Goal: Task Accomplishment & Management: Use online tool/utility

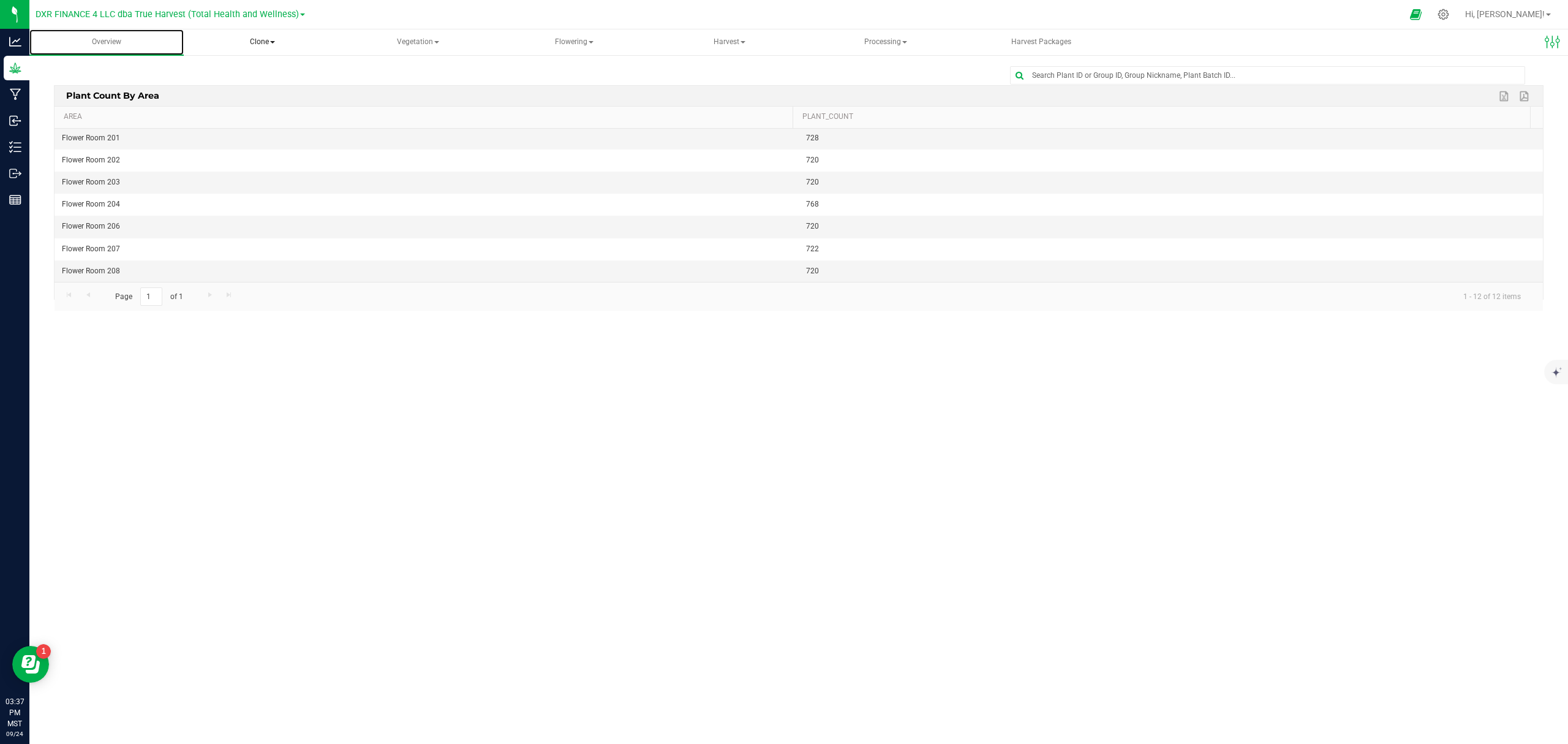
scroll to position [114, 0]
click at [463, 69] on div at bounding box center [799, 75] width 1490 height 18
click at [417, 61] on div "Edit dashboard Plant Count By Area Export to Excel Export to PDF Area Plant_Cou…" at bounding box center [799, 187] width 1539 height 265
click at [415, 63] on div "Edit dashboard Plant Count By Area Export to Excel Export to PDF Area Plant_Cou…" at bounding box center [799, 187] width 1539 height 265
click at [364, 71] on div at bounding box center [799, 75] width 1490 height 18
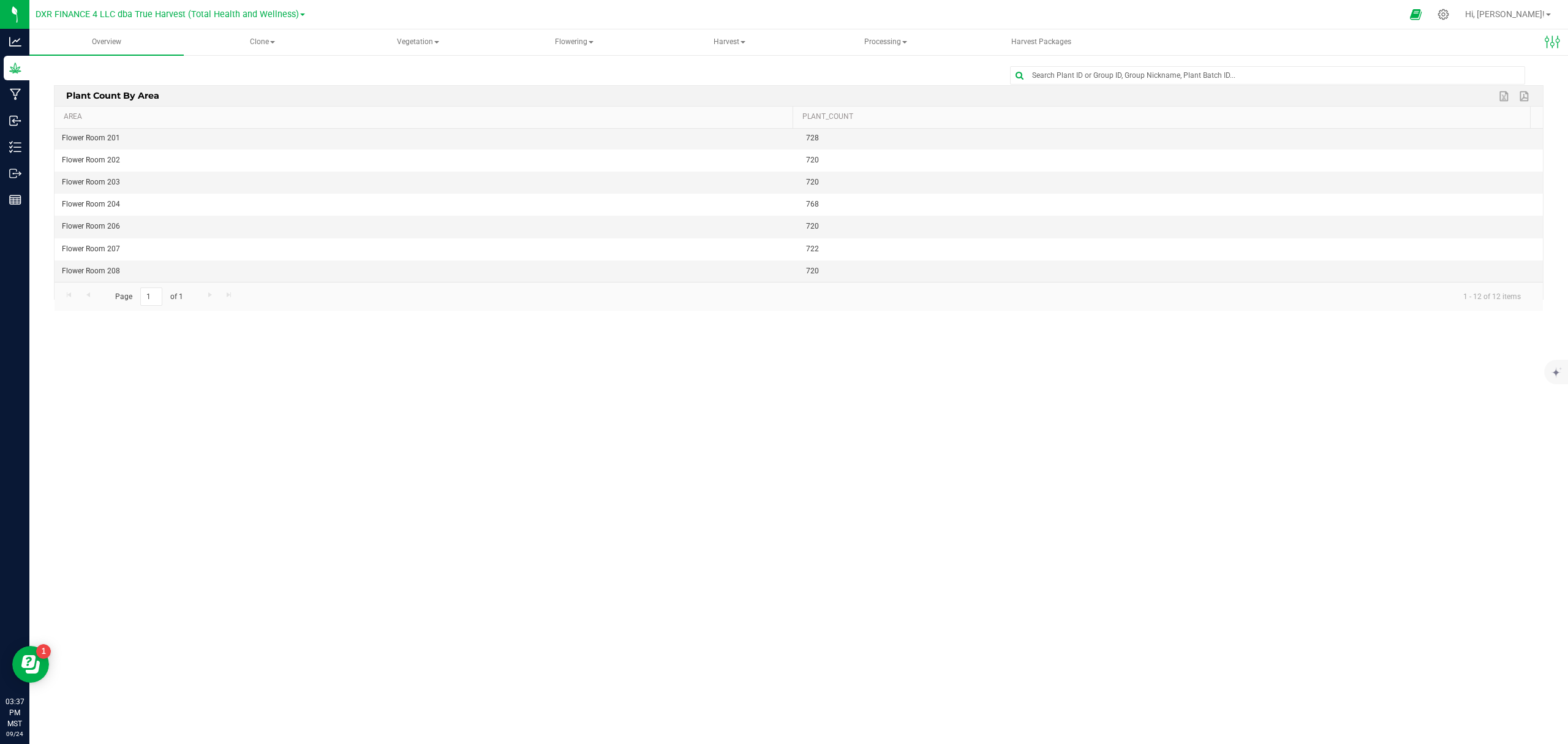
click at [331, 69] on div at bounding box center [799, 75] width 1490 height 18
click at [378, 59] on div "Edit dashboard Plant Count By Area Export to Excel Export to PDF Area Plant_Cou…" at bounding box center [799, 187] width 1539 height 265
click at [860, 38] on span "Processing" at bounding box center [885, 42] width 153 height 25
click at [880, 88] on span "Processing harvests" at bounding box center [882, 88] width 114 height 10
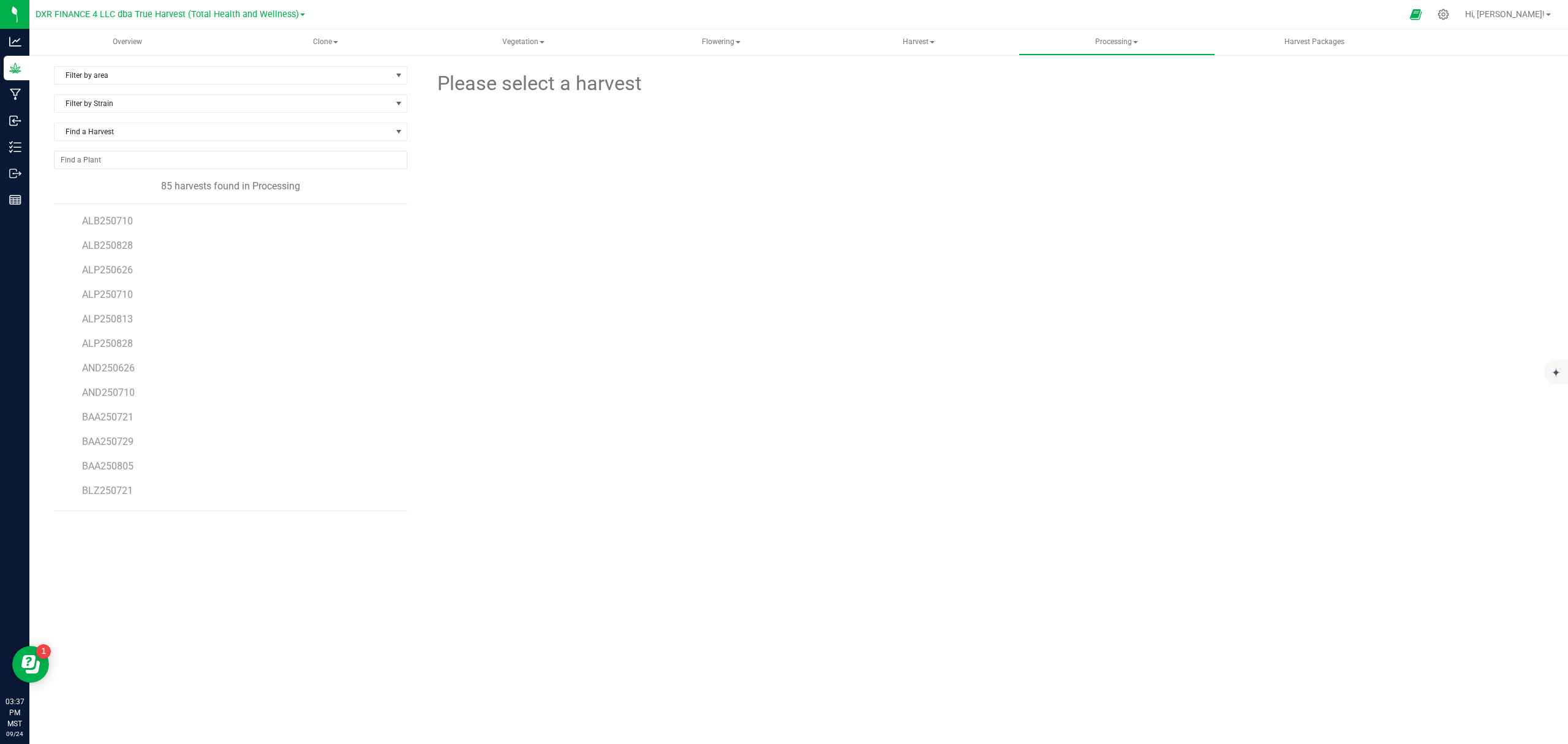
click at [848, 92] on form at bounding box center [1088, 84] width 893 height 30
click at [807, 531] on div "Filter by area Filter by area All Trim Room Filter by Strain Find a Harvest 85 …" at bounding box center [799, 307] width 1490 height 483
click at [458, 314] on div "Please select a harvest" at bounding box center [985, 293] width 1117 height 455
drag, startPoint x: 581, startPoint y: 650, endPoint x: 590, endPoint y: 653, distance: 9.5
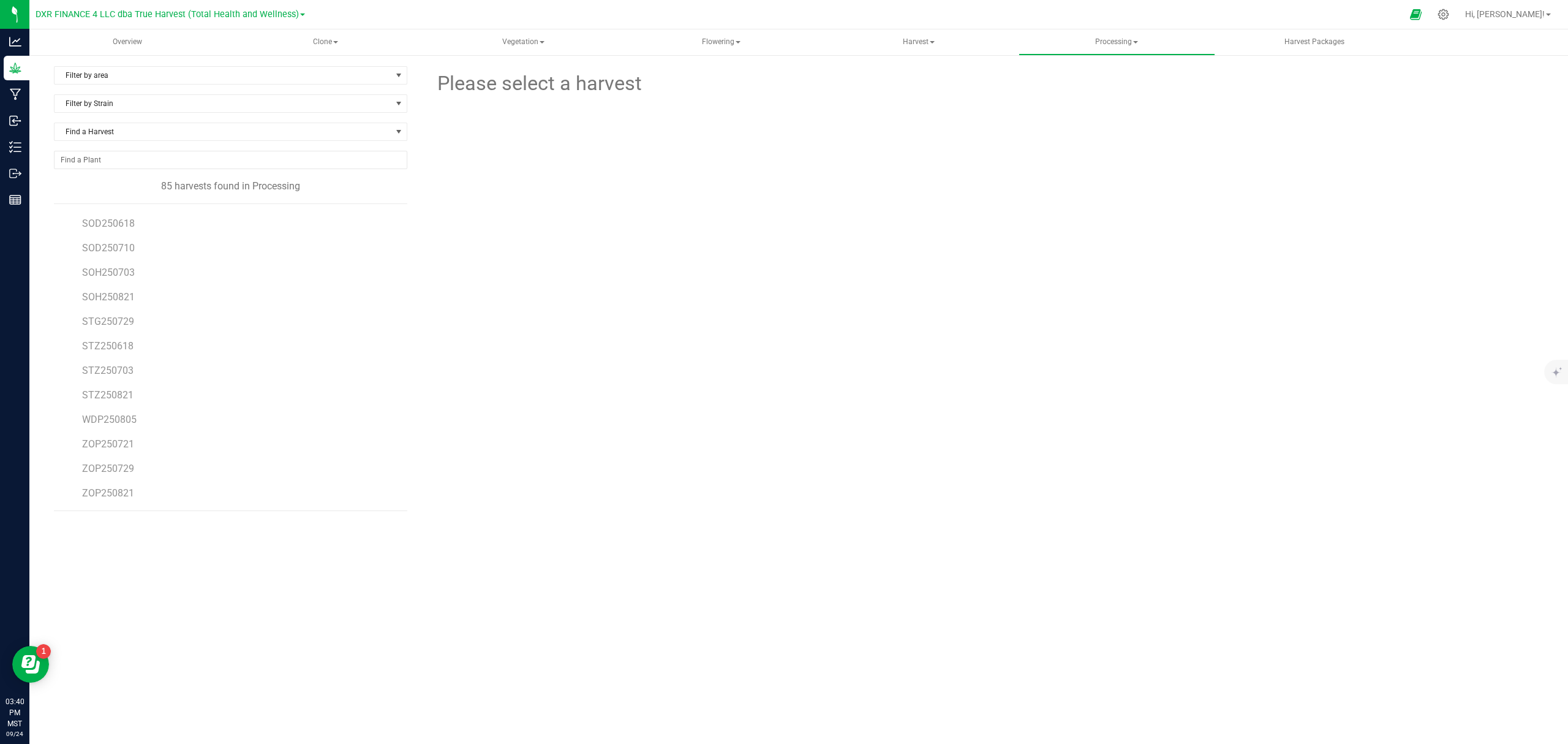
click at [583, 560] on div "Overview Clone Create plants Cloning groups Cloning plants Apply to plants Vege…" at bounding box center [799, 387] width 1539 height 715
drag, startPoint x: 540, startPoint y: 530, endPoint x: 322, endPoint y: 461, distance: 228.7
click at [537, 530] on div "Filter by area Filter by area All Trim Room Filter by Strain Find a Harvest 85 …" at bounding box center [799, 307] width 1490 height 483
click at [613, 331] on div "Please select a harvest" at bounding box center [985, 293] width 1117 height 455
click at [175, 157] on input "NO DATA FOUND" at bounding box center [231, 159] width 352 height 17
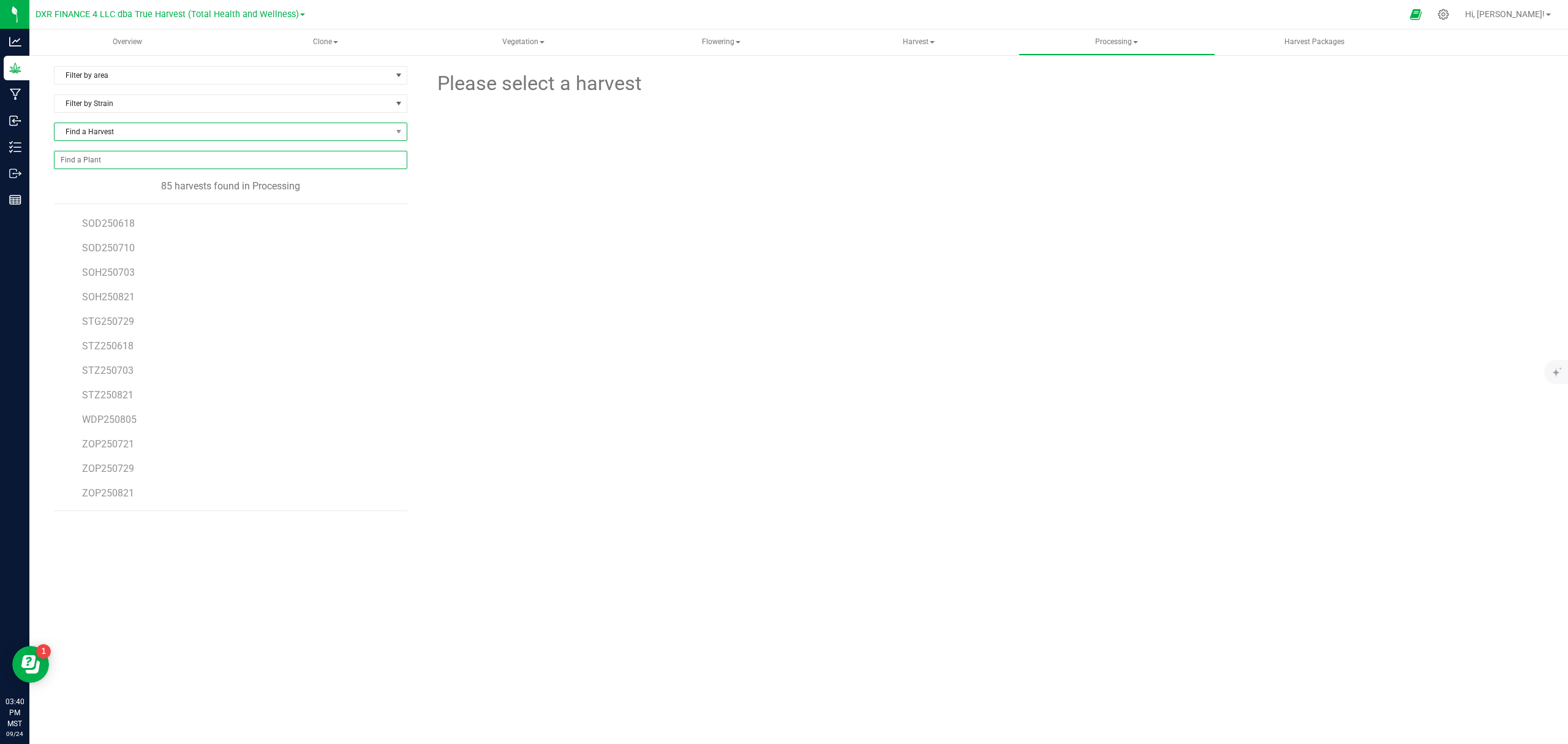
click at [169, 131] on span "Find a Harvest" at bounding box center [222, 131] width 337 height 17
type input "BXB"
click at [91, 185] on li "BXB250721" at bounding box center [231, 183] width 352 height 17
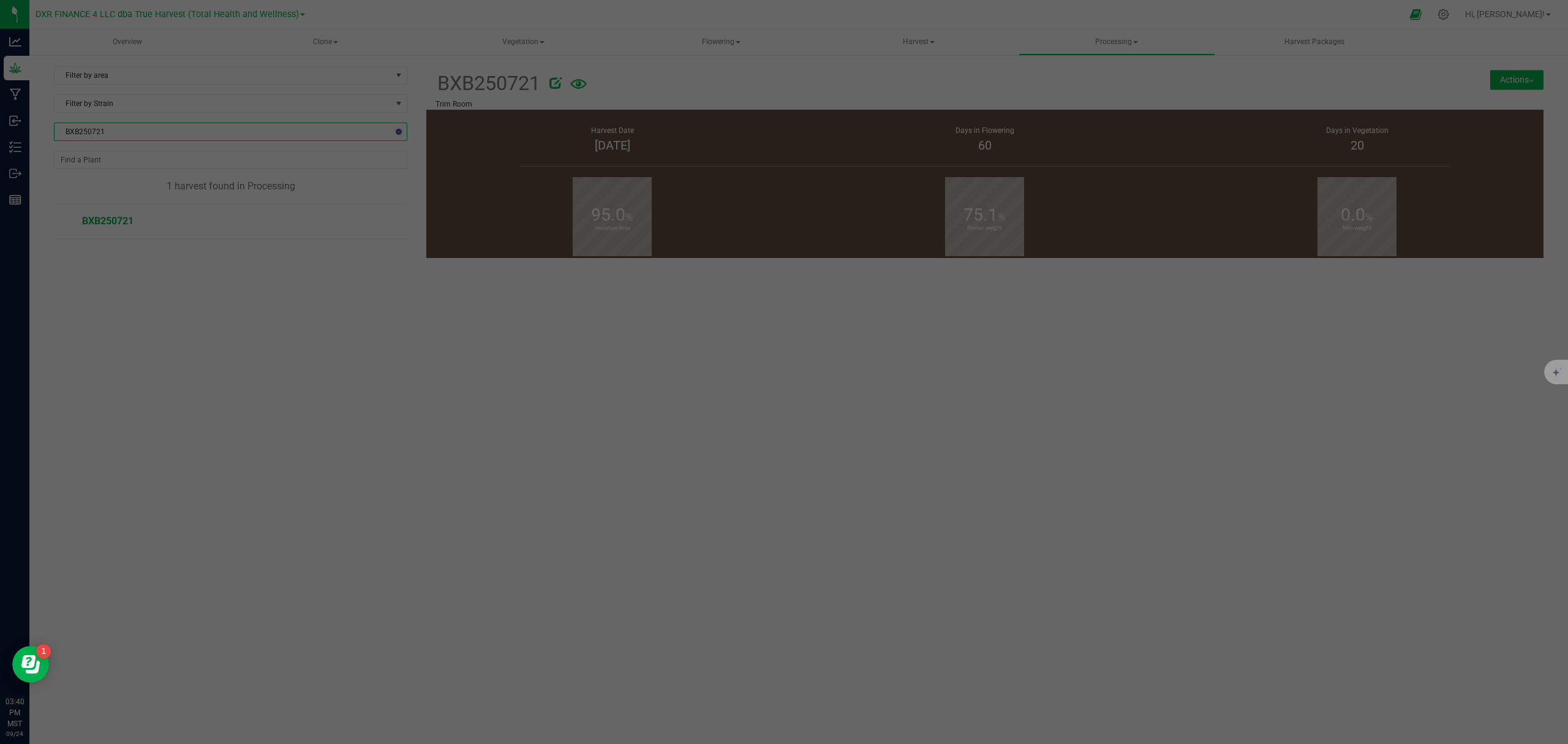
scroll to position [0, 0]
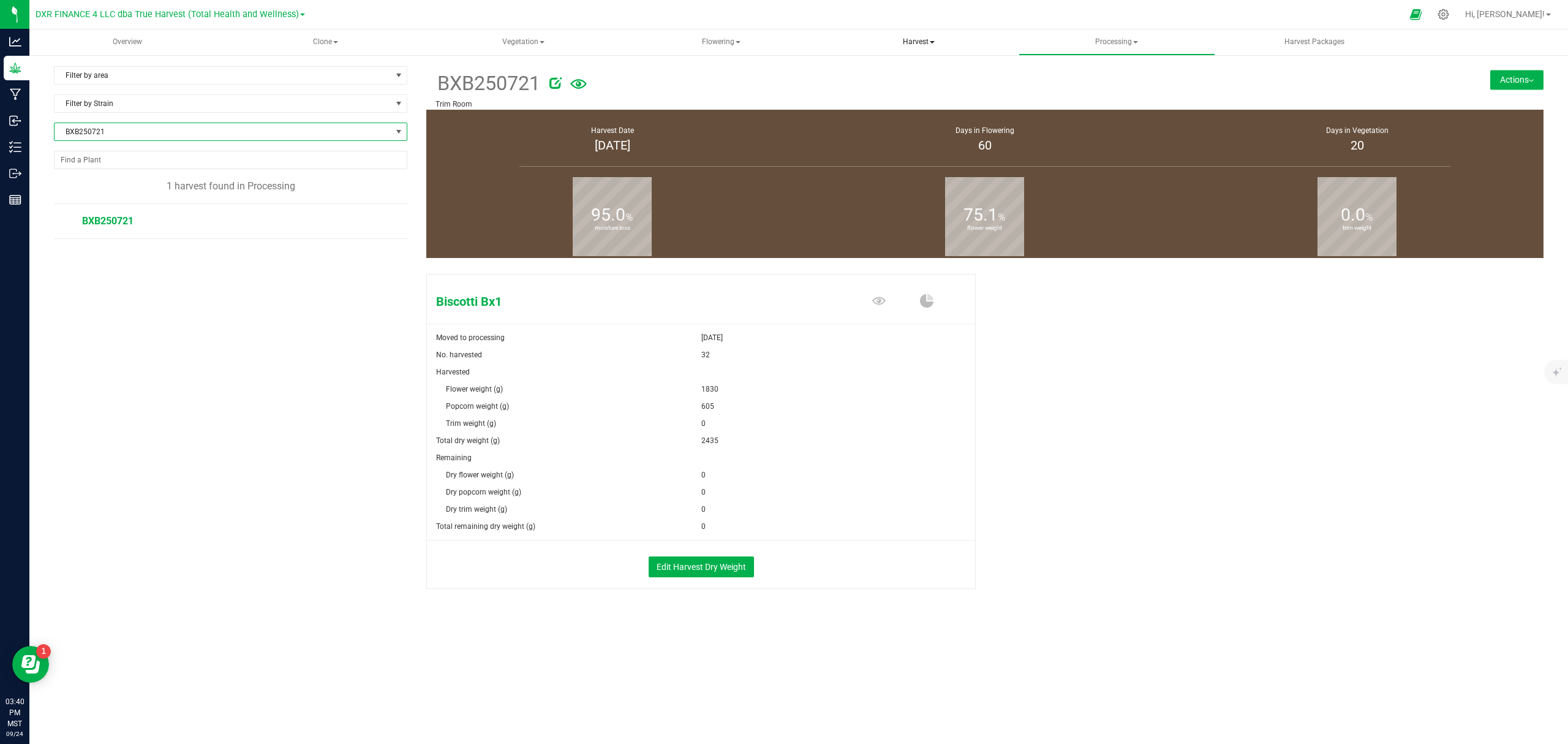
click at [918, 42] on span "Harvest" at bounding box center [918, 42] width 195 height 25
click at [888, 61] on ul "Harvests Harvested plants" at bounding box center [918, 81] width 197 height 52
click at [880, 66] on li "Harvests" at bounding box center [887, 74] width 133 height 15
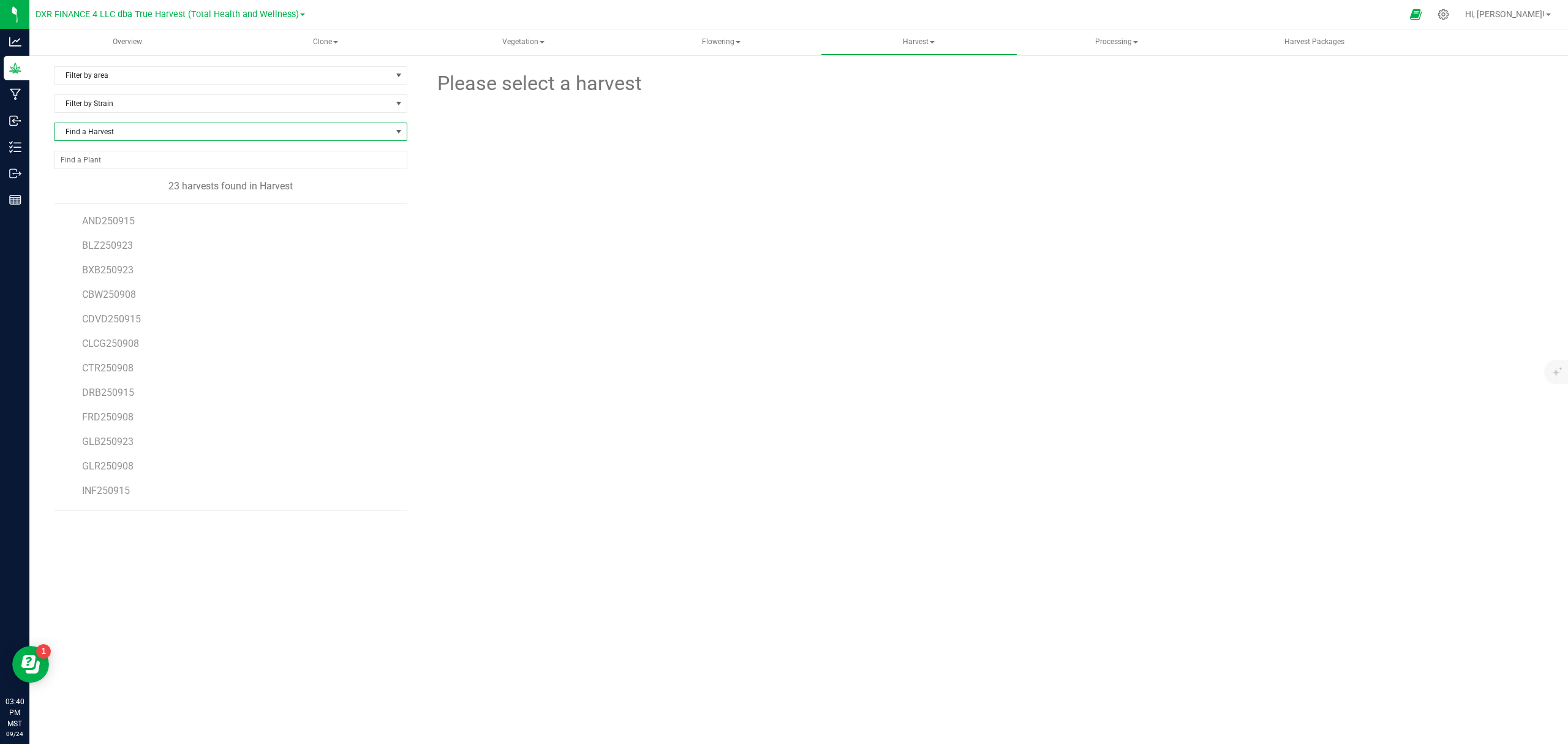
click at [179, 133] on span "Find a Harvest" at bounding box center [222, 131] width 337 height 17
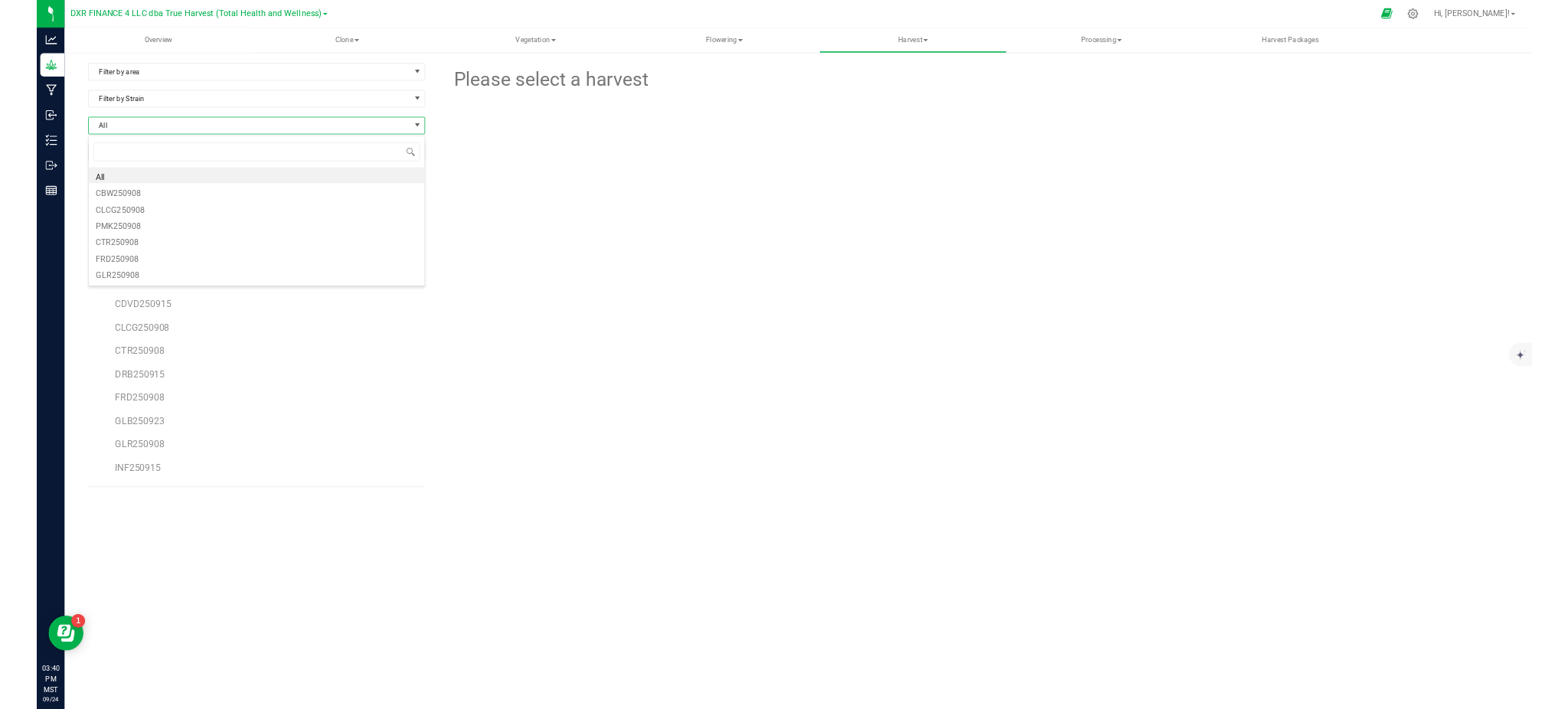
scroll to position [23, 442]
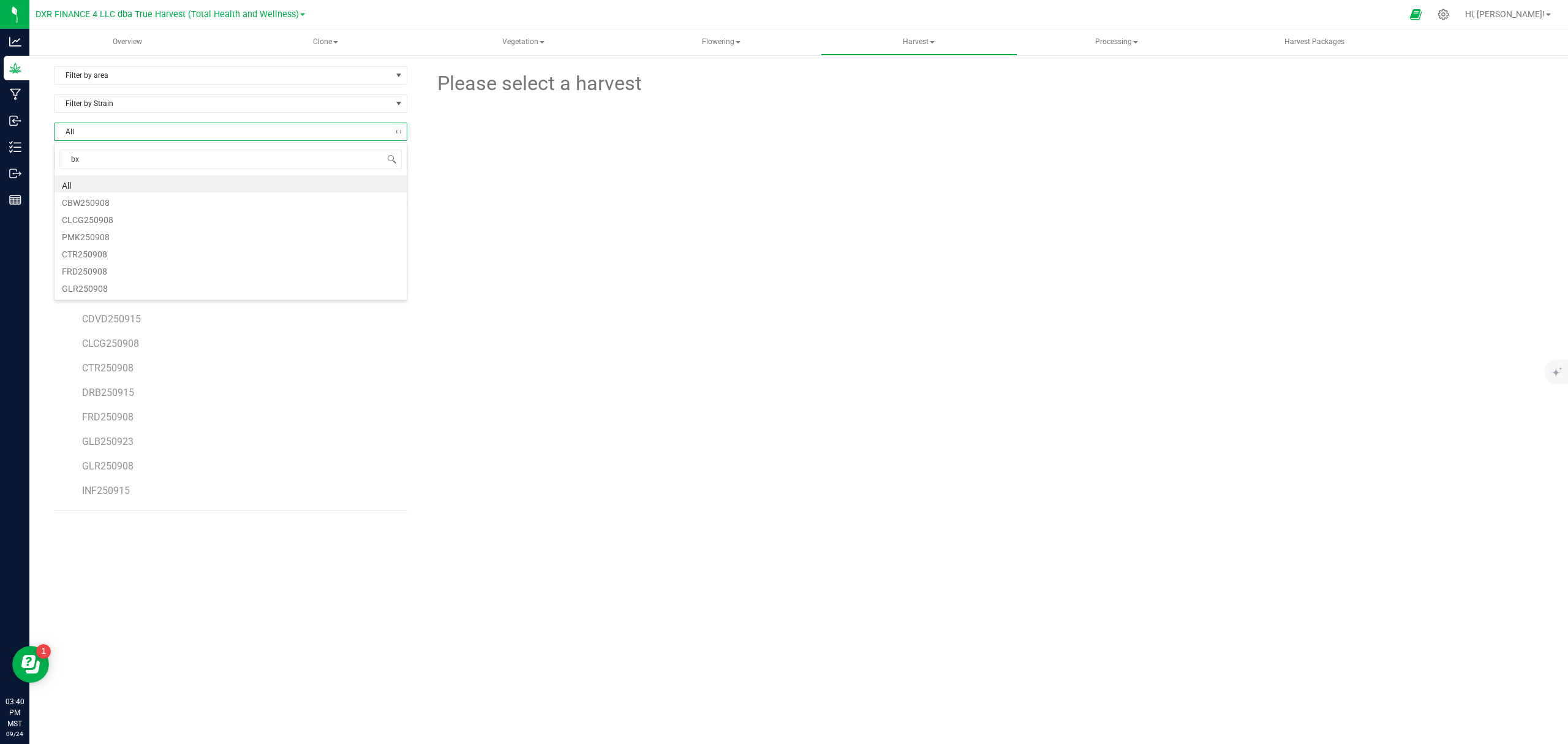
type input "bxb"
click at [109, 182] on li "BXB250923" at bounding box center [231, 183] width 352 height 17
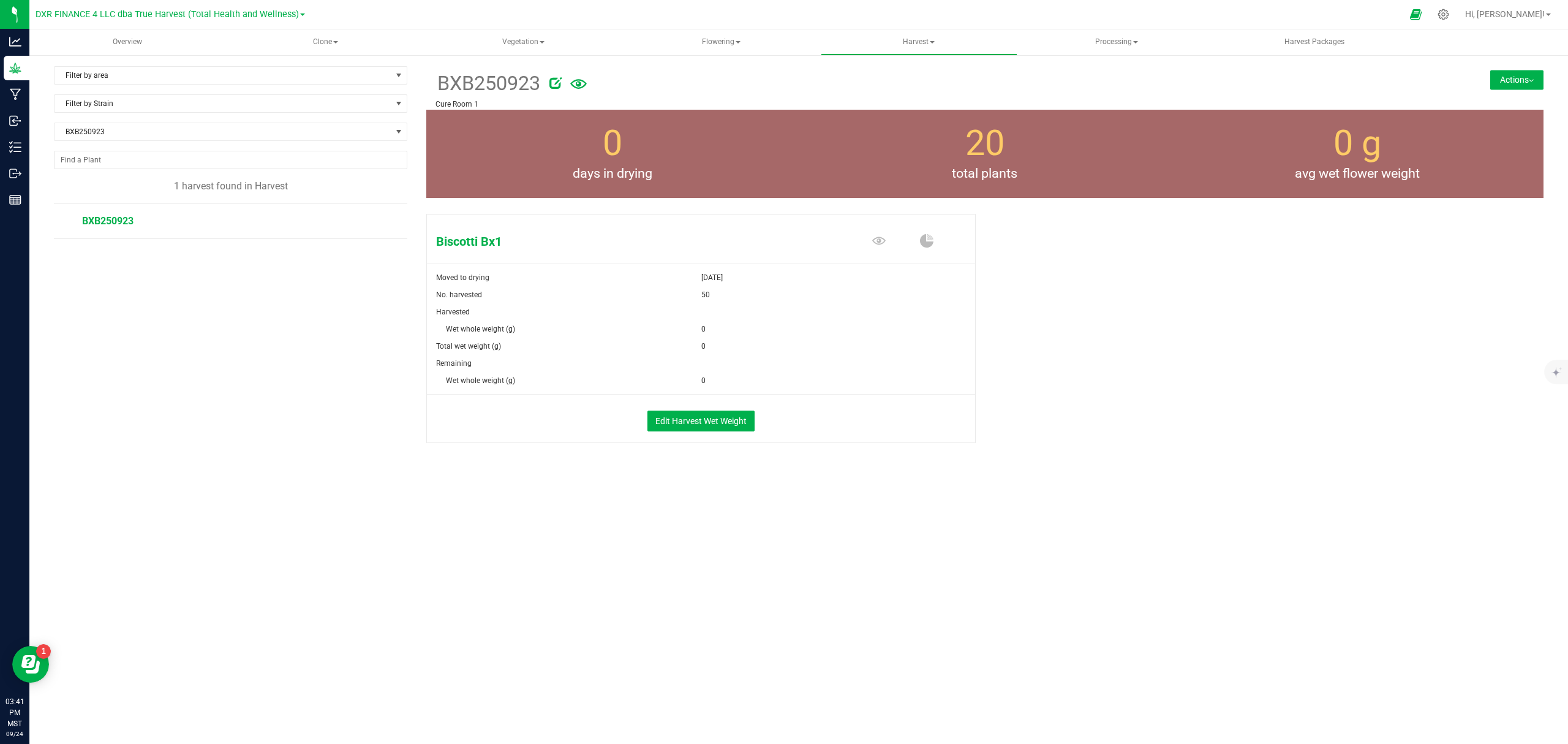
drag, startPoint x: 1044, startPoint y: 371, endPoint x: 1057, endPoint y: 363, distance: 15.3
click at [1048, 370] on div "Biscotti Bx1 Moved to drying [DATE] No. harvested 50 Harvested Wet whole weight…" at bounding box center [985, 341] width 1117 height 265
click at [807, 489] on div "Filter by area Filter by area All Cure Room 1 Cure Room 2 Cure Room 3 Cure Room…" at bounding box center [799, 283] width 1490 height 435
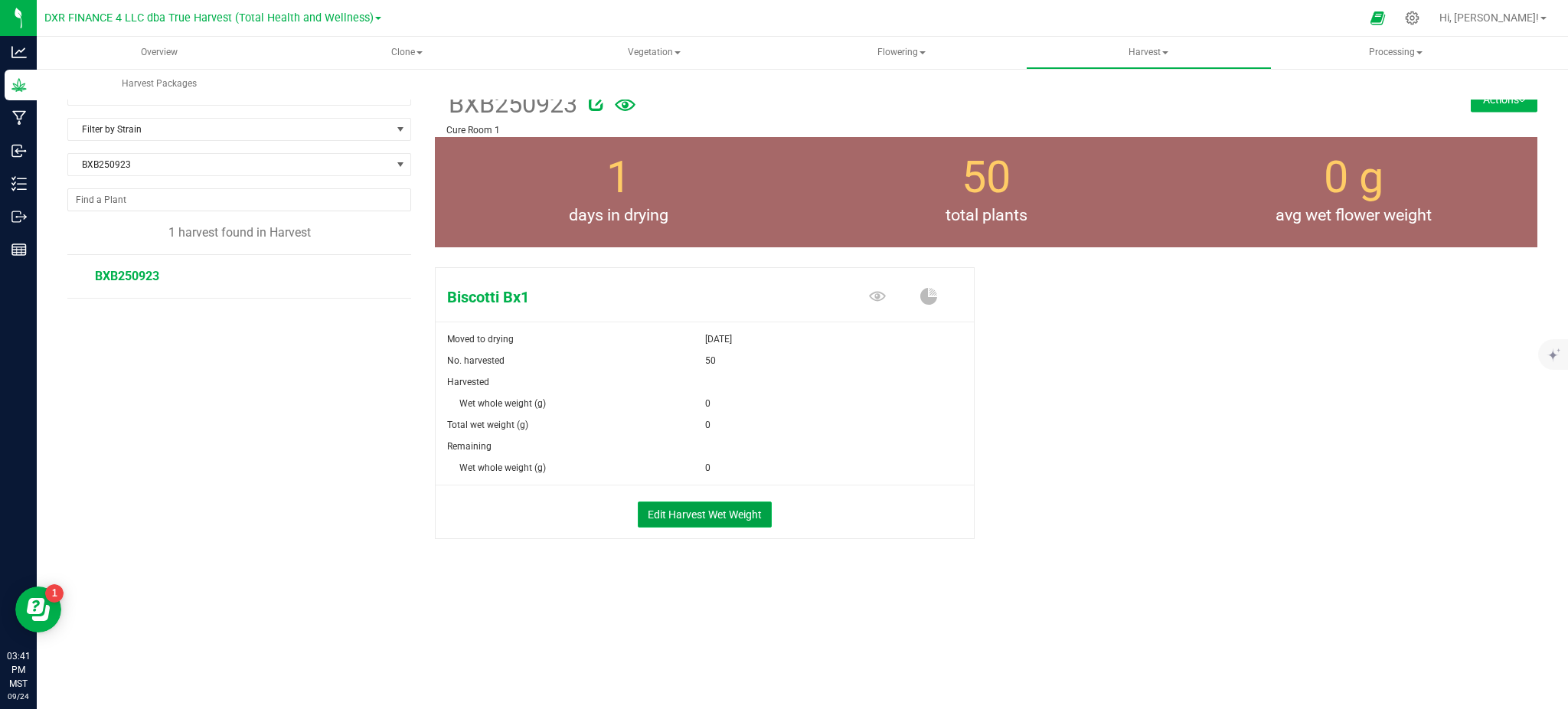
click at [687, 510] on button "Edit Harvest Wet Weight" at bounding box center [705, 514] width 134 height 26
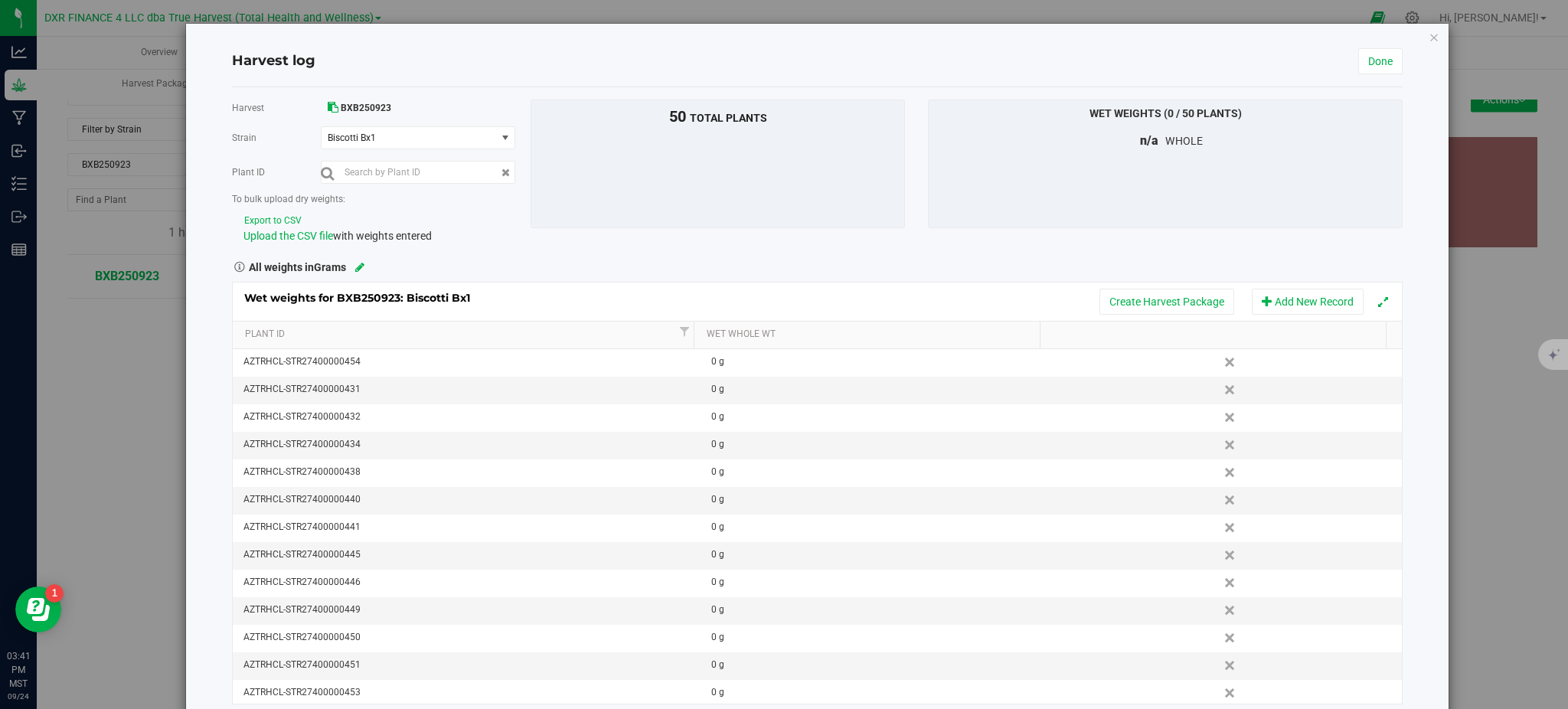
click at [258, 218] on button "Export to CSV" at bounding box center [272, 220] width 59 height 14
drag, startPoint x: 585, startPoint y: 250, endPoint x: 486, endPoint y: 242, distance: 99.3
click at [581, 251] on div "Harvest BXB250923 [GEOGRAPHIC_DATA] Biscotti Bx1 Select strain Biscotti Bx1 Pla…" at bounding box center [817, 401] width 1170 height 604
drag, startPoint x: 273, startPoint y: 242, endPoint x: 306, endPoint y: 242, distance: 33.0
click at [273, 242] on span "Upload the CSV file" at bounding box center [287, 235] width 89 height 12
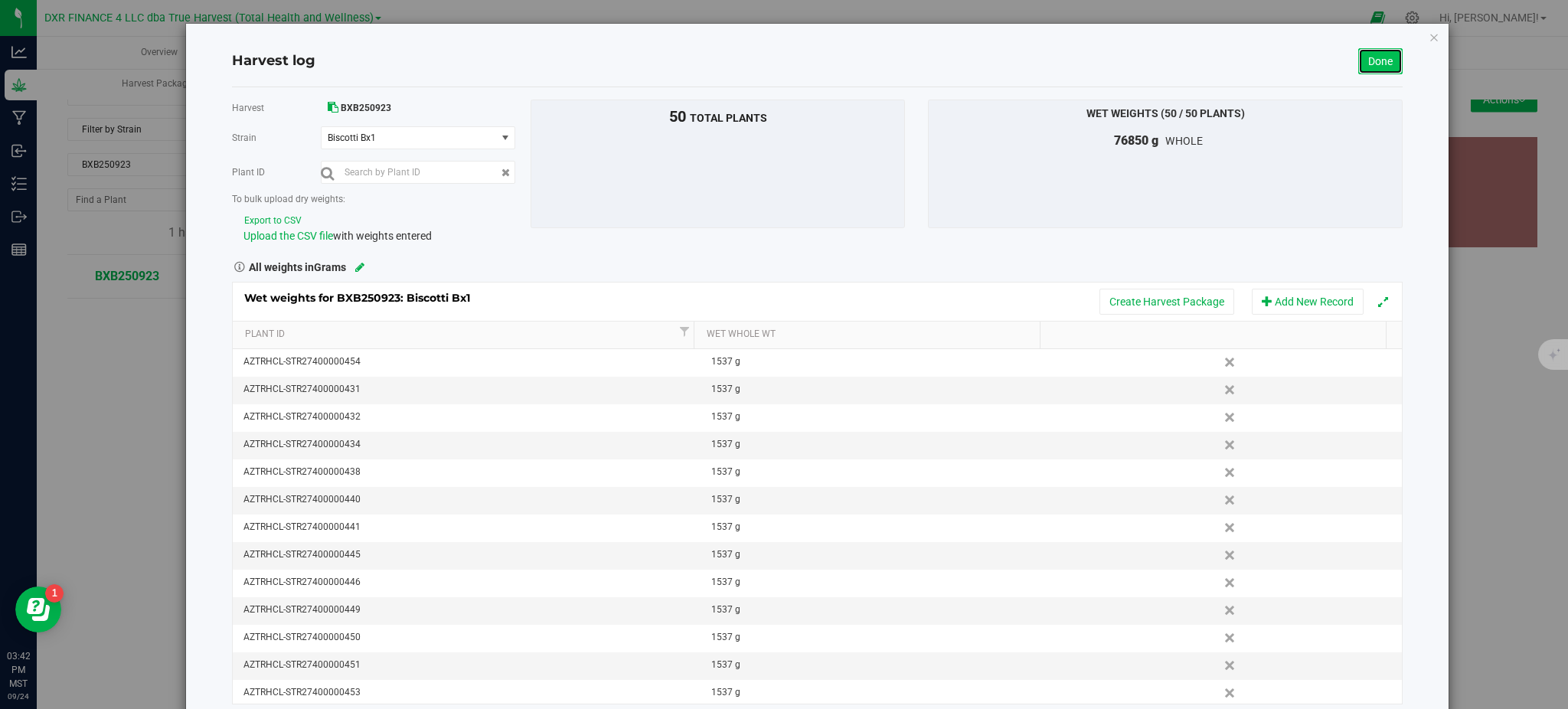
click at [1366, 60] on link "Done" at bounding box center [1380, 61] width 44 height 26
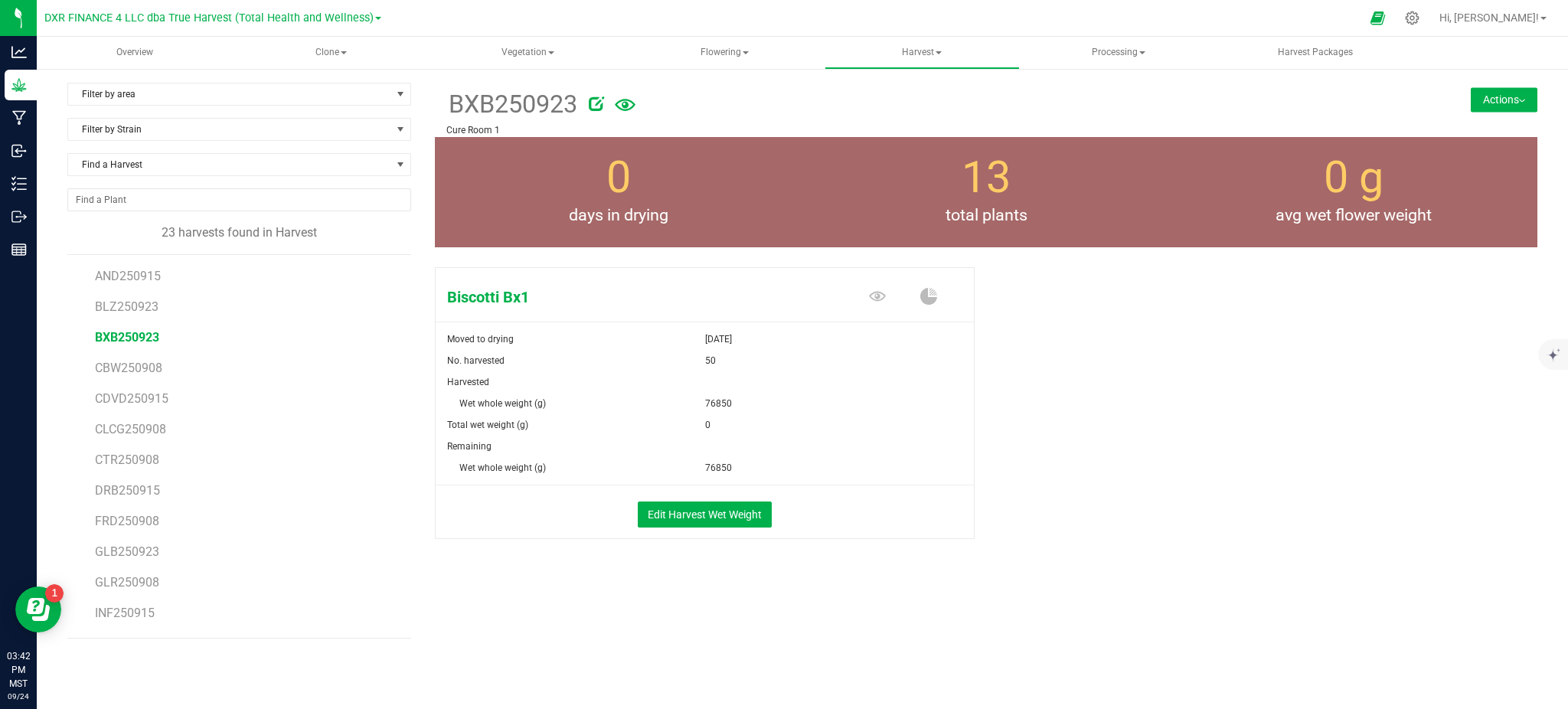
click at [1052, 434] on div "Biscotti Bx1 Moved to drying [DATE] No. harvested 50 Harvested Wet whole weight…" at bounding box center [986, 419] width 1103 height 316
click at [124, 161] on span "Find a Harvest" at bounding box center [230, 164] width 323 height 21
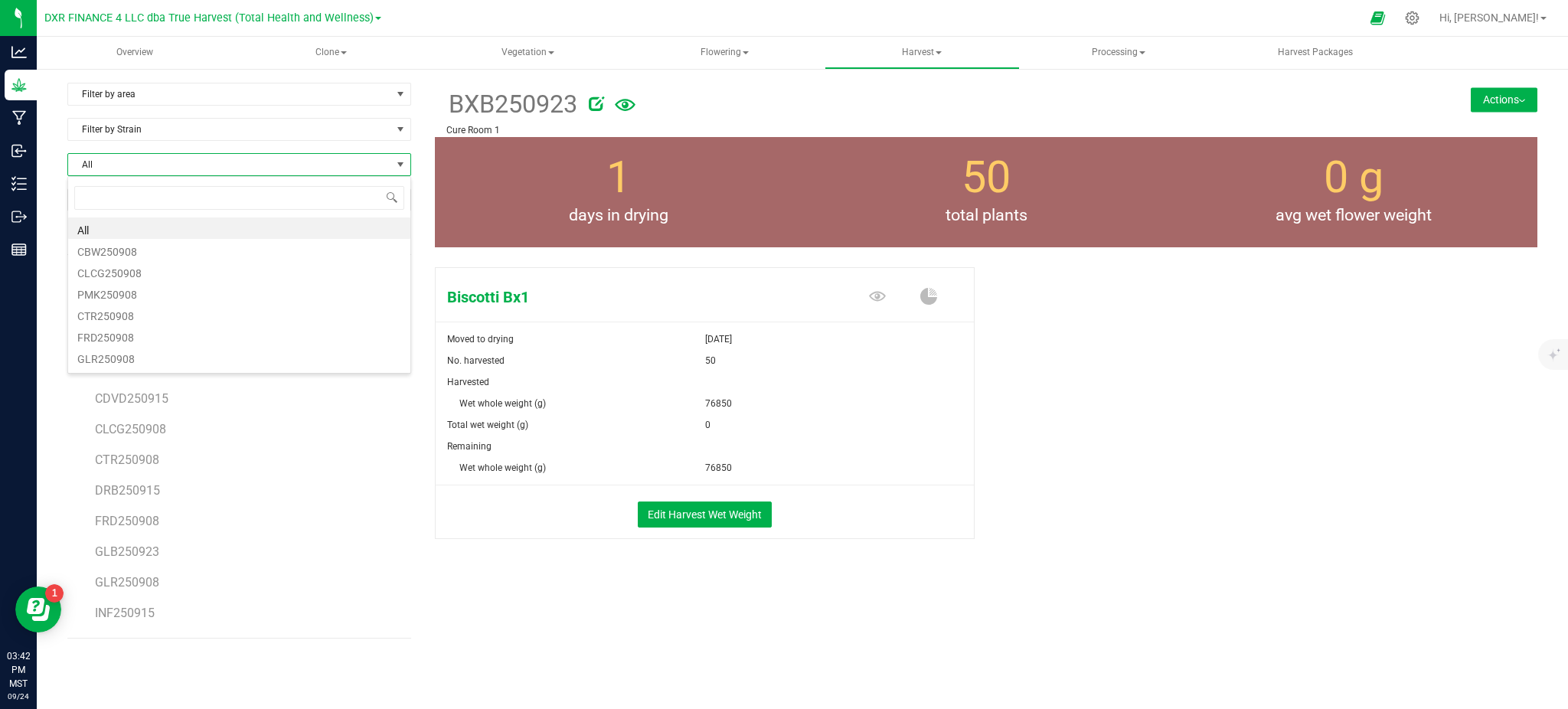
scroll to position [23, 344]
type input "blz"
click at [123, 228] on li "BLZ250923" at bounding box center [239, 228] width 342 height 21
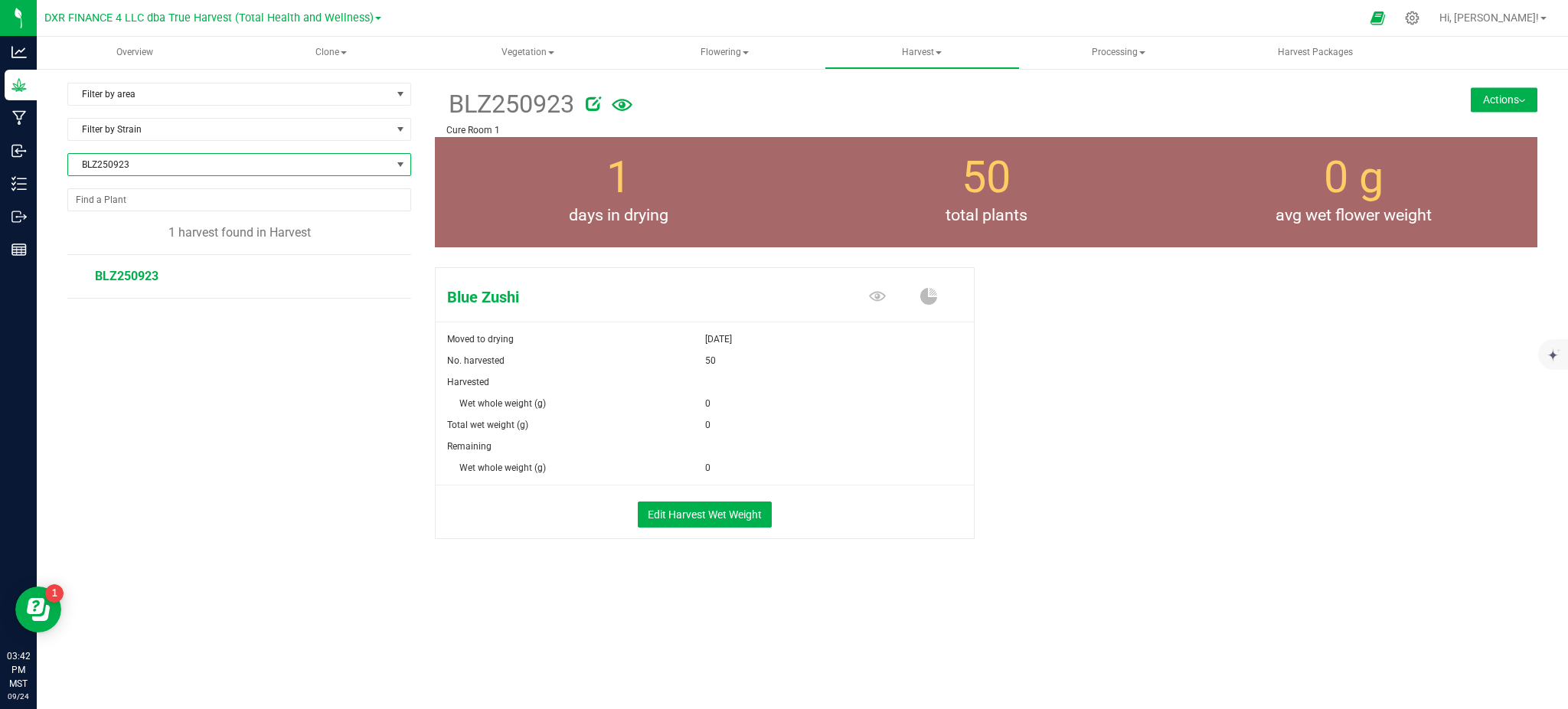
click at [1133, 409] on div "Blue Zushi Moved to drying [DATE] No. harvested 50 Harvested Wet whole weight (…" at bounding box center [986, 419] width 1103 height 316
drag, startPoint x: 964, startPoint y: 579, endPoint x: 787, endPoint y: 549, distance: 179.5
click at [919, 571] on div "Filter by area Filter by area All Cure Room 1 Cure Room 2 Cure Room 3 Cure Room…" at bounding box center [802, 347] width 1470 height 529
click at [695, 514] on button "Edit Harvest Wet Weight" at bounding box center [705, 514] width 134 height 26
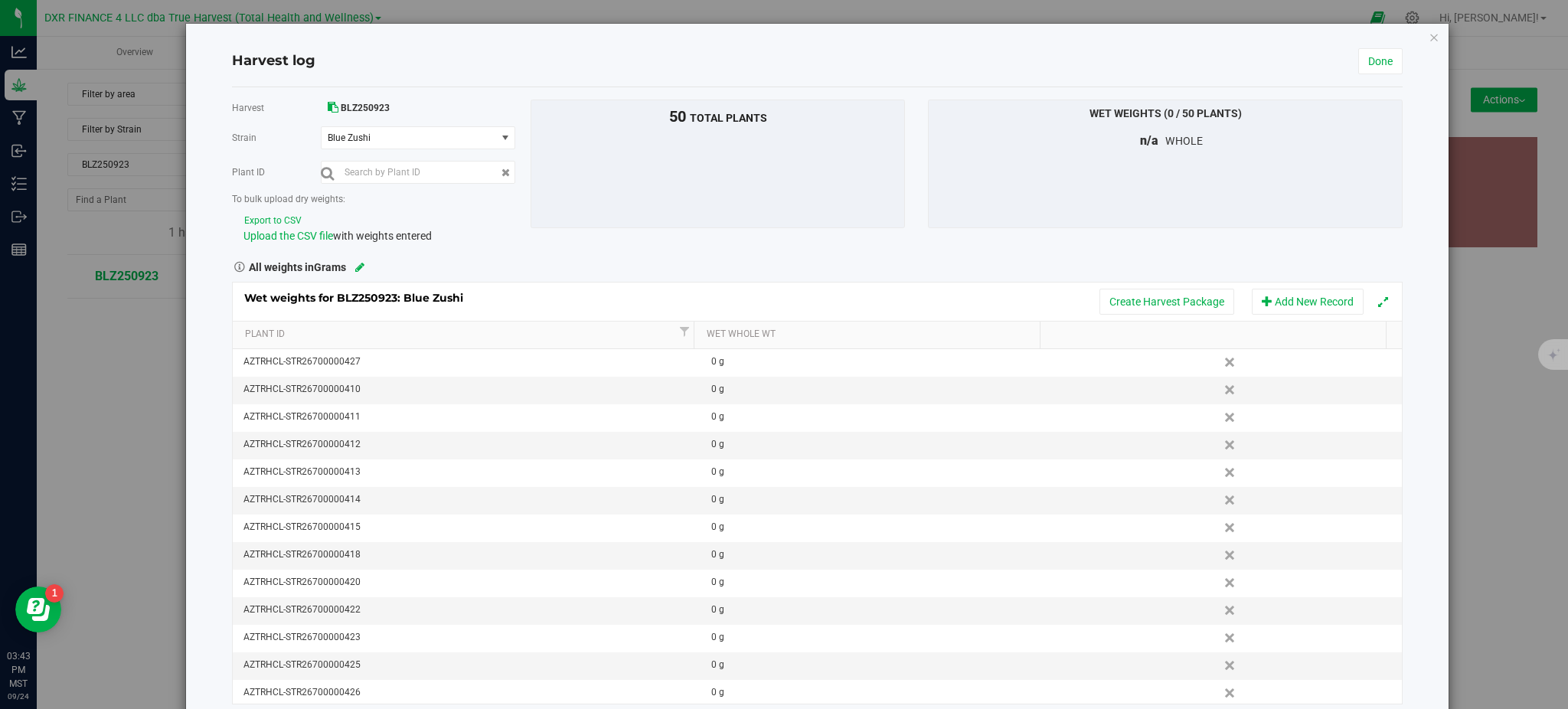
click at [266, 215] on button "Export to CSV" at bounding box center [272, 220] width 59 height 14
click at [296, 233] on span "Upload the CSV file" at bounding box center [287, 235] width 89 height 12
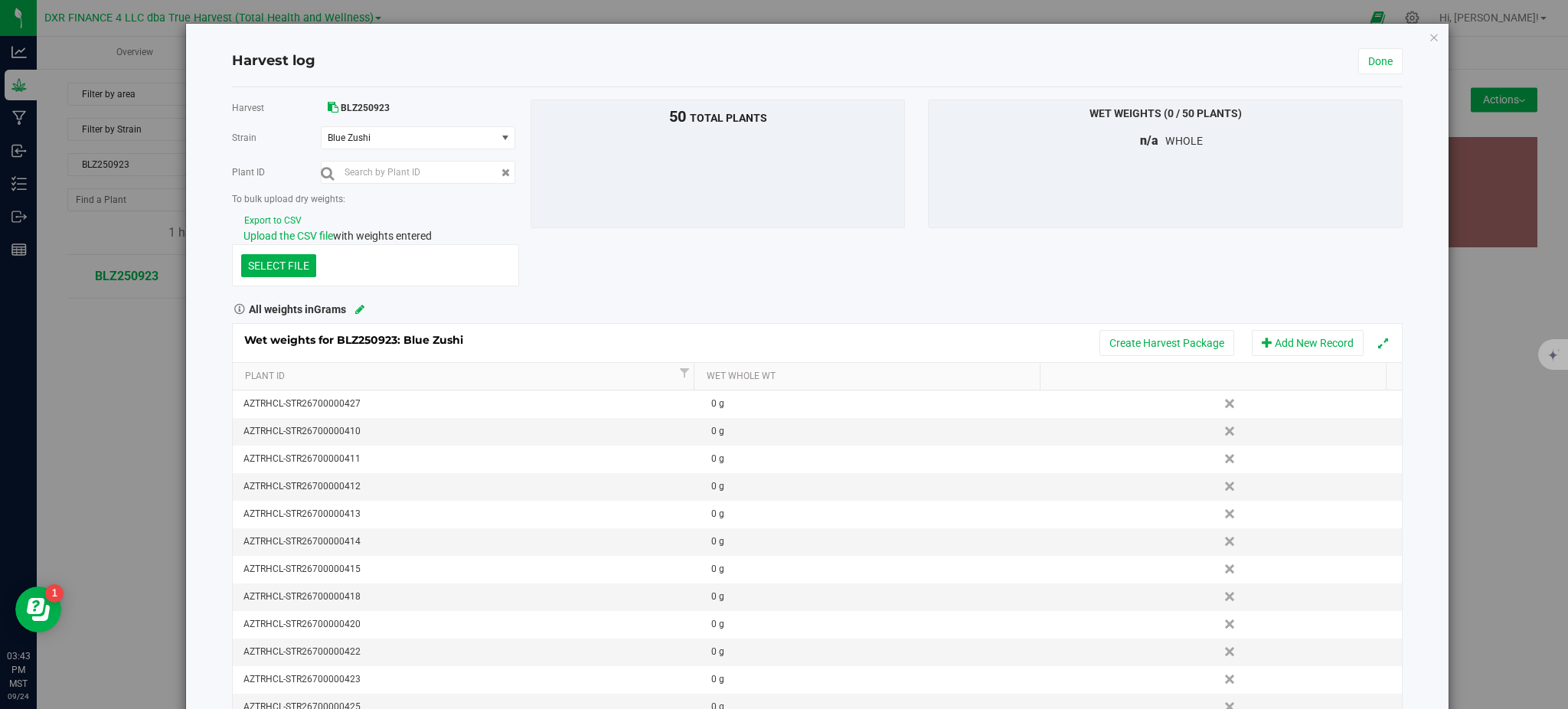
click at [263, 250] on div "SELECT FILE" at bounding box center [376, 264] width 287 height 42
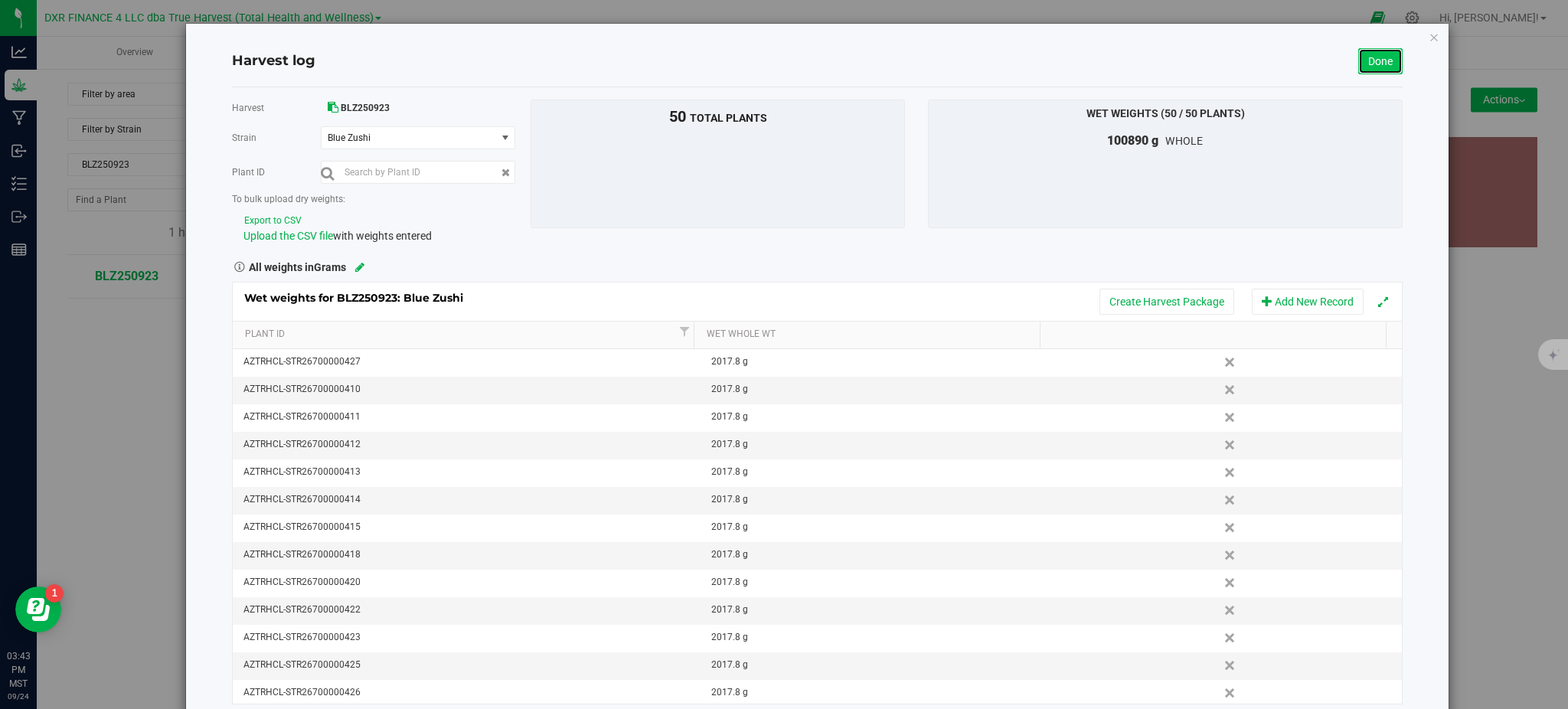
click at [1366, 67] on link "Done" at bounding box center [1380, 61] width 44 height 26
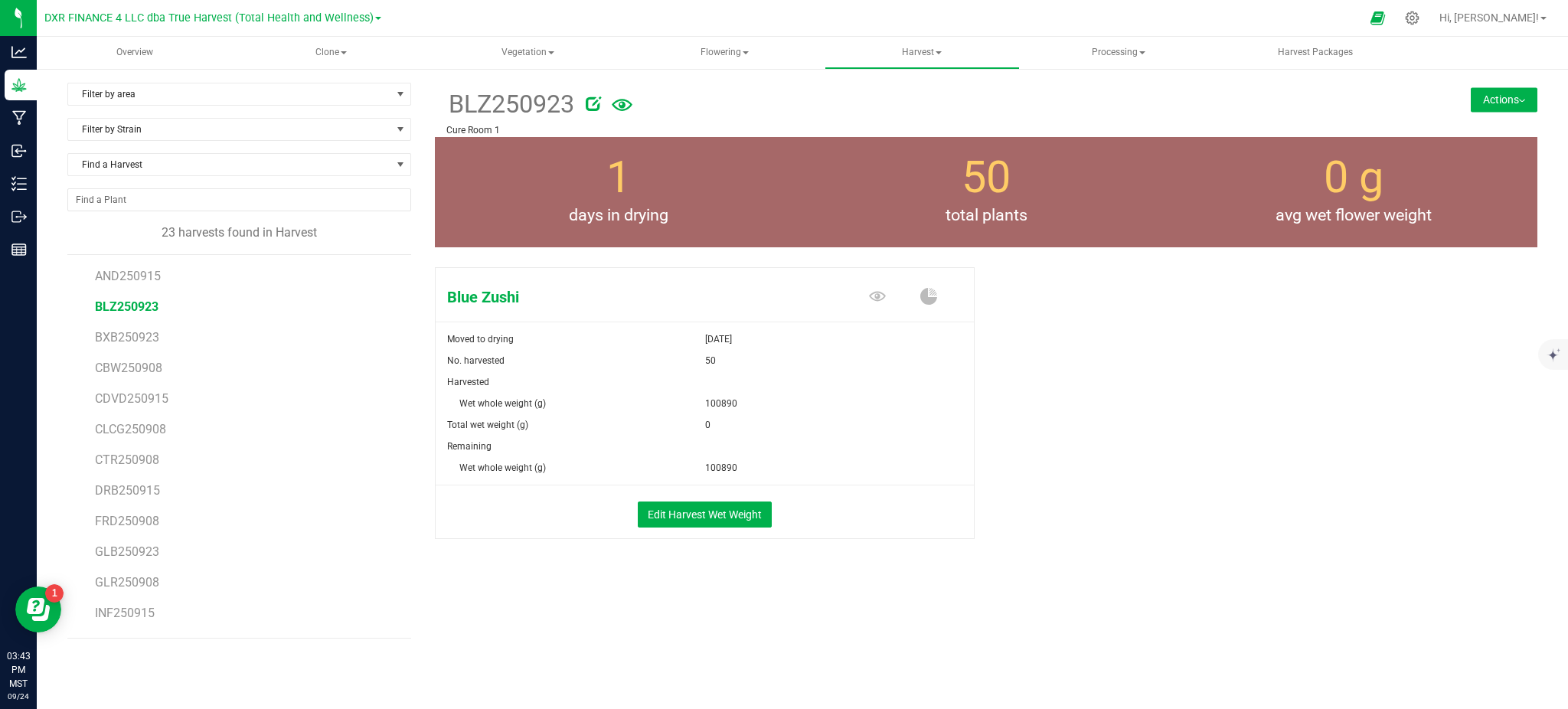
click at [1110, 424] on div "Blue Zushi Moved to drying [DATE] No. harvested 50 Harvested Wet whole weight (…" at bounding box center [986, 419] width 1103 height 316
click at [157, 165] on span "Find a Harvest" at bounding box center [230, 164] width 323 height 21
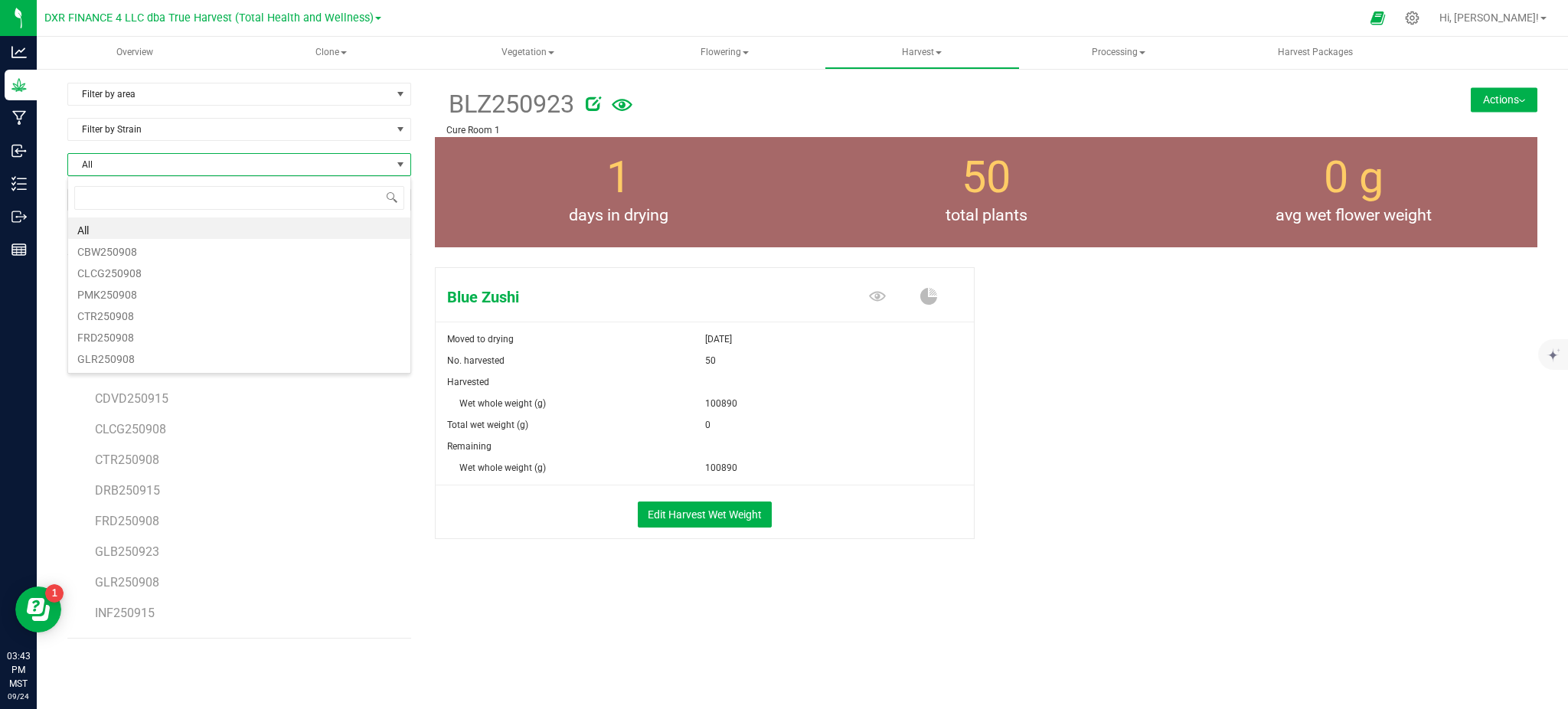
scroll to position [23, 344]
type input "glb"
click at [112, 222] on li "GLB250923" at bounding box center [239, 228] width 342 height 21
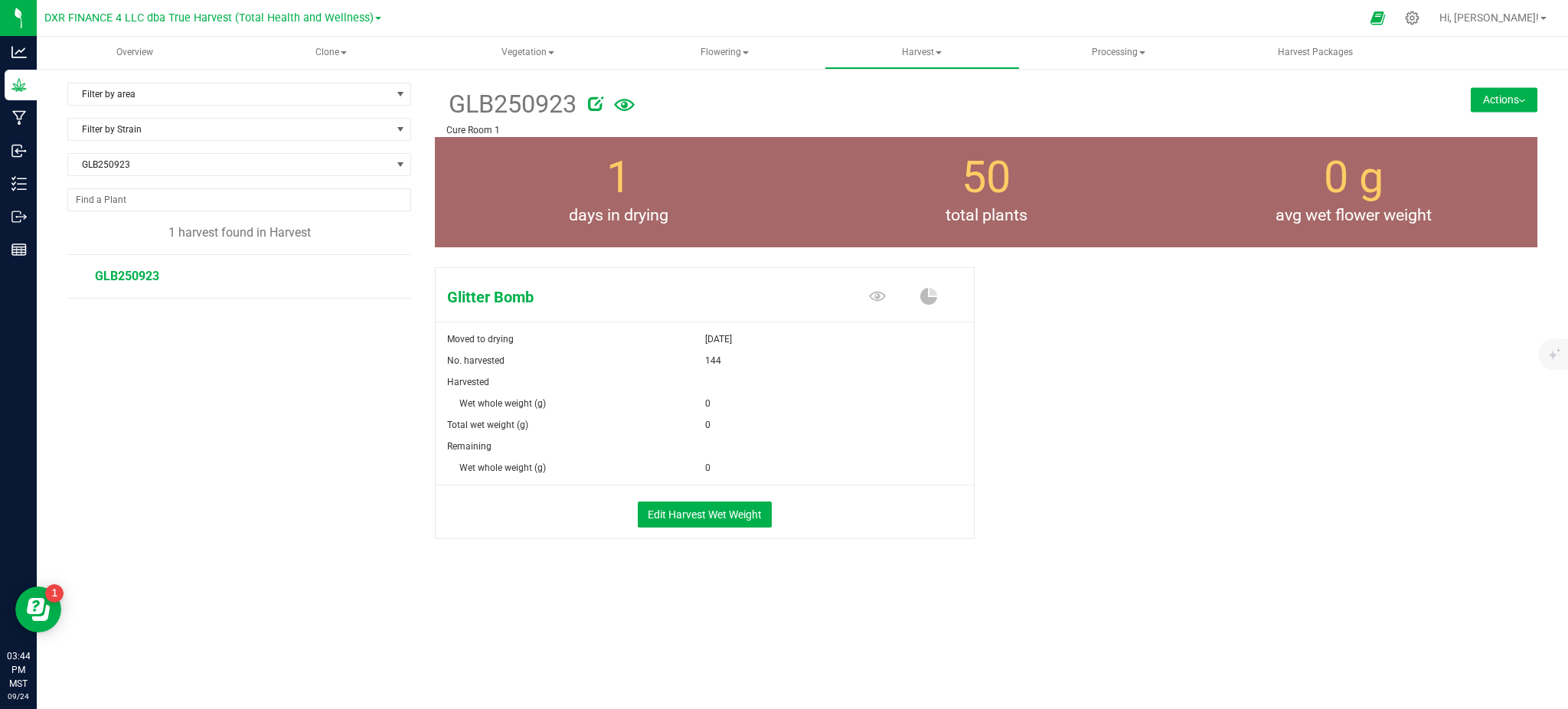
drag, startPoint x: 1111, startPoint y: 423, endPoint x: 1099, endPoint y: 428, distance: 13.0
click at [1105, 426] on div "Glitter Bomb Moved to drying [DATE] No. harvested 144 Harvested Wet whole weigh…" at bounding box center [986, 419] width 1103 height 316
click at [1188, 551] on div "Glitter Bomb Moved to drying [DATE] No. harvested 144 Harvested Wet whole weigh…" at bounding box center [986, 419] width 1103 height 316
click at [719, 511] on button "Edit Harvest Wet Weight" at bounding box center [705, 514] width 134 height 26
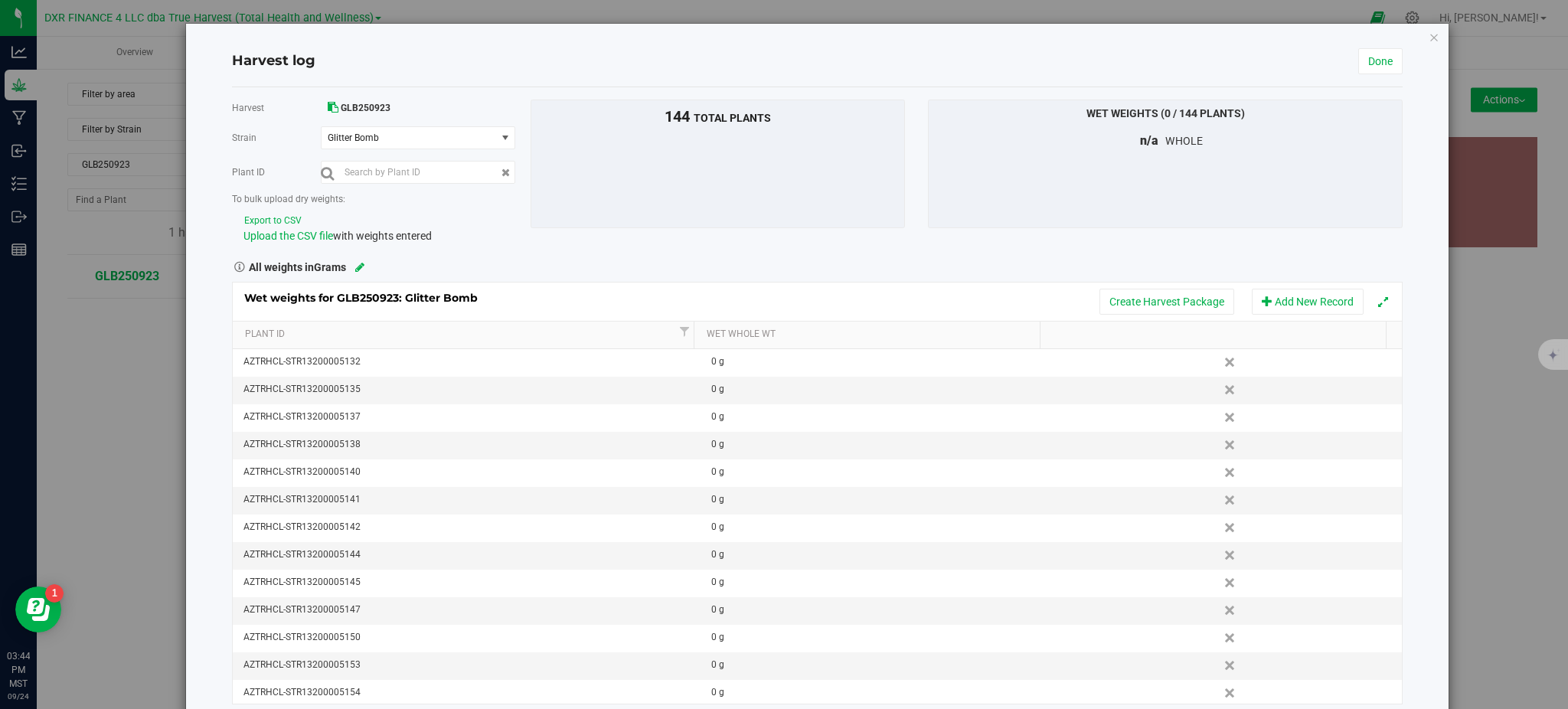
click at [262, 219] on button "Export to CSV" at bounding box center [272, 220] width 59 height 14
click at [311, 242] on span "Upload the CSV file" at bounding box center [287, 235] width 89 height 12
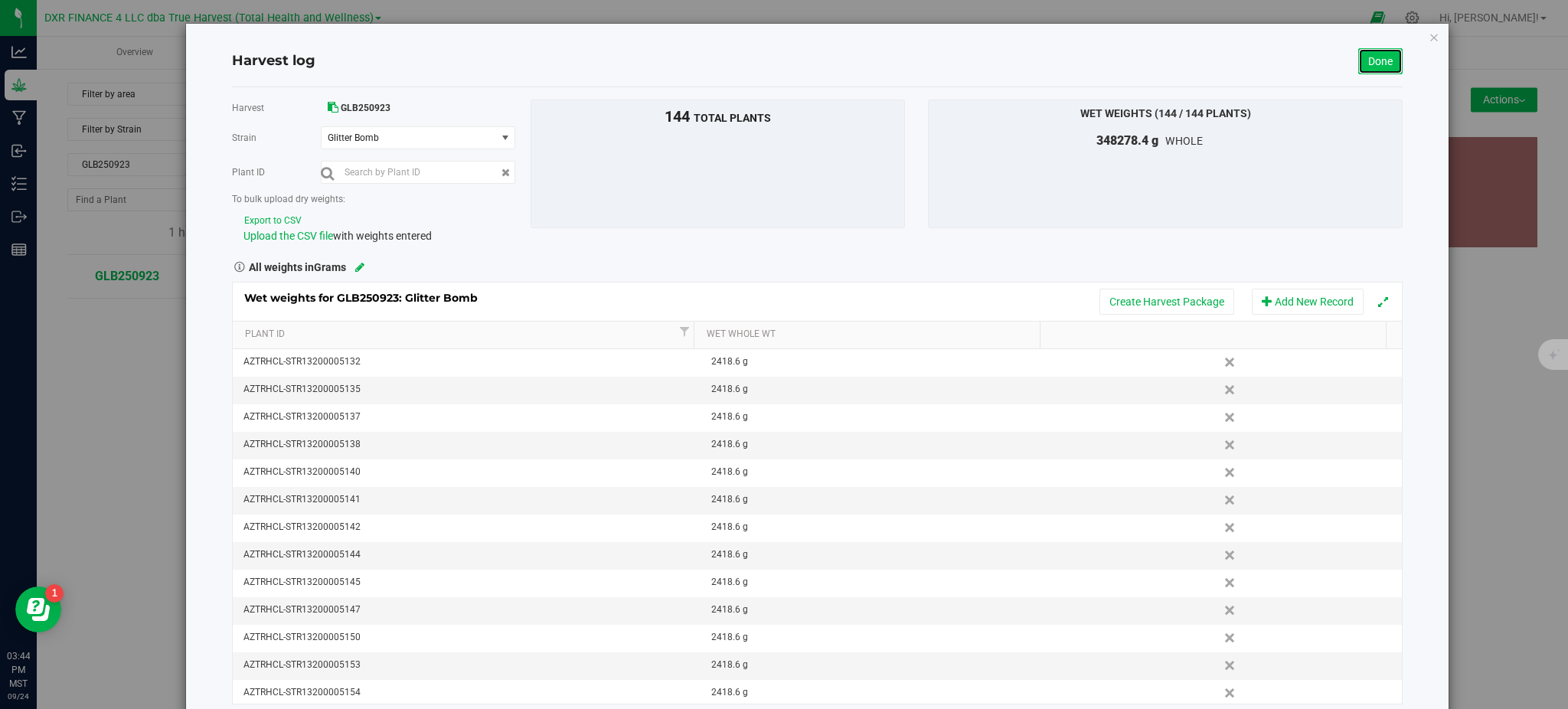
click at [1382, 54] on link "Done" at bounding box center [1380, 61] width 44 height 26
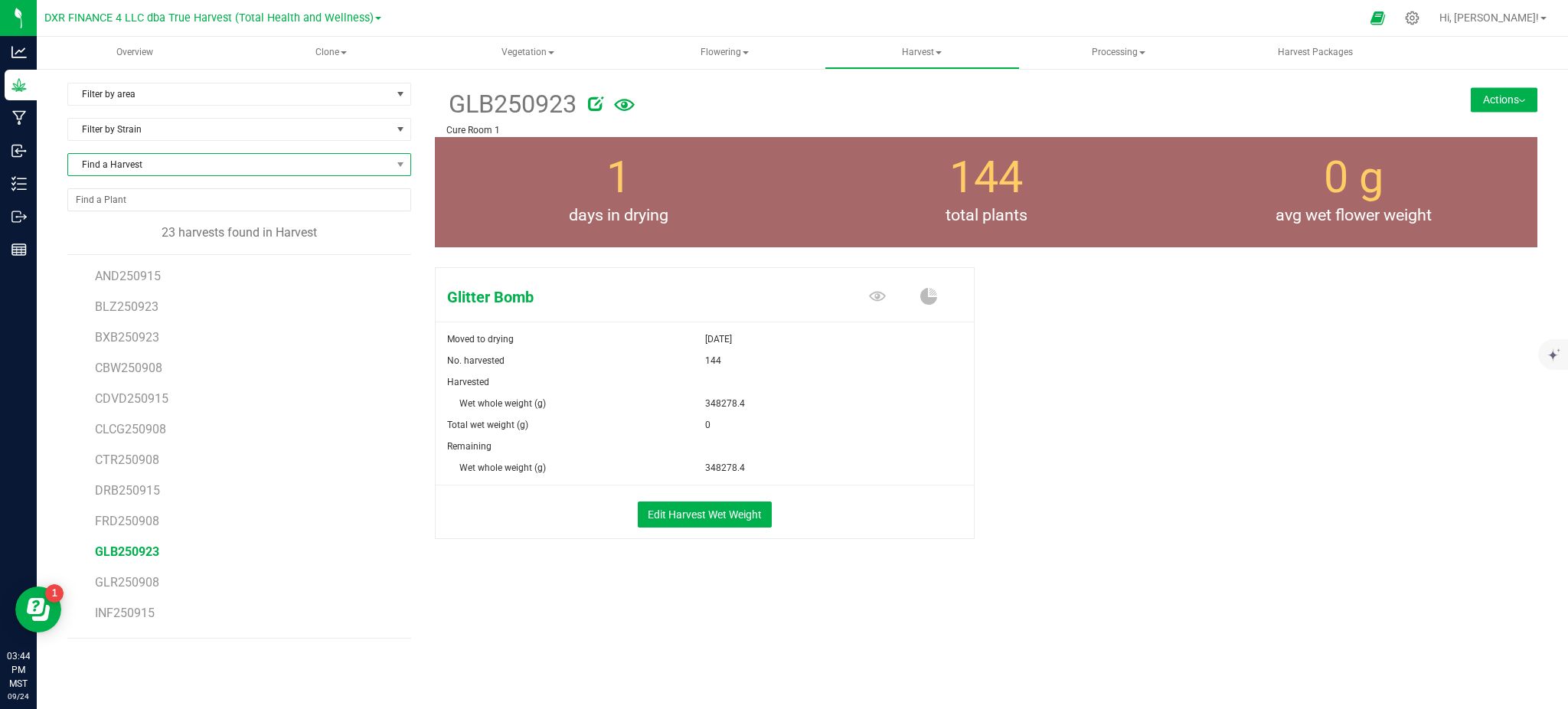
click at [139, 171] on span "Find a Harvest" at bounding box center [230, 164] width 323 height 21
type input "k"
type input "lcg"
click at [127, 253] on li "LCG250923" at bounding box center [239, 249] width 342 height 21
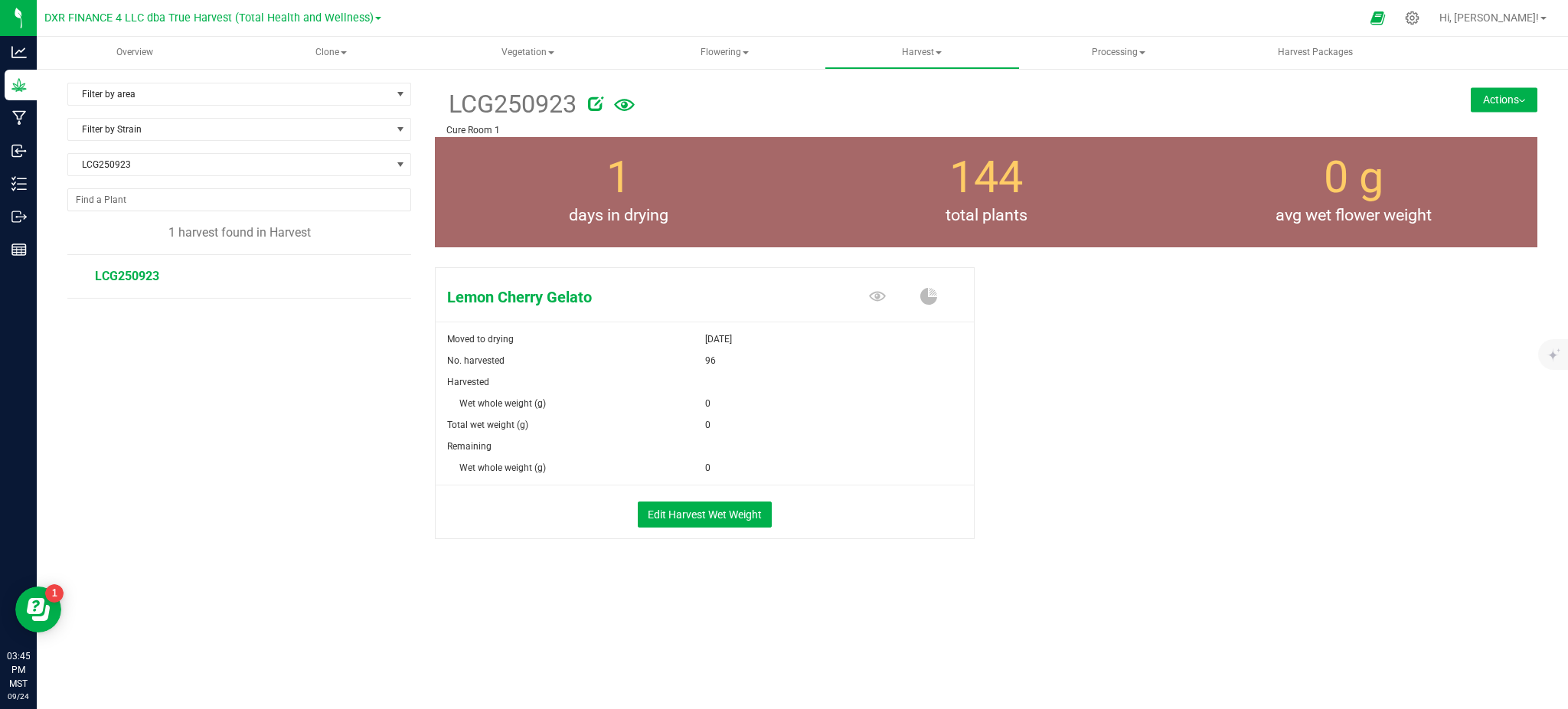
click at [1095, 455] on div "Lemon Cherry Gelato Moved to drying [DATE] No. harvested 96 Harvested Wet whole…" at bounding box center [986, 419] width 1103 height 316
click at [712, 516] on button "Edit Harvest Wet Weight" at bounding box center [705, 514] width 134 height 26
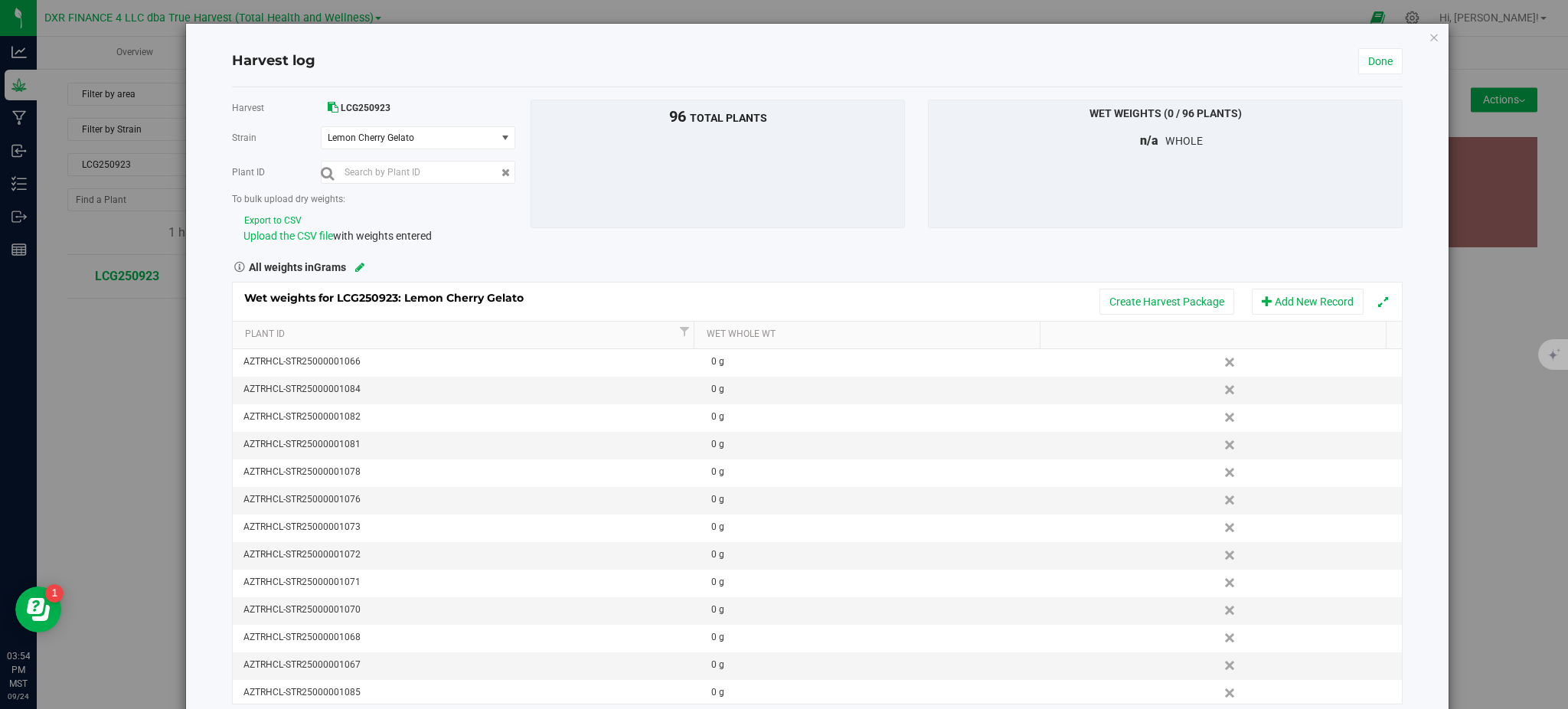
click at [312, 233] on span "Upload the CSV file" at bounding box center [287, 235] width 89 height 12
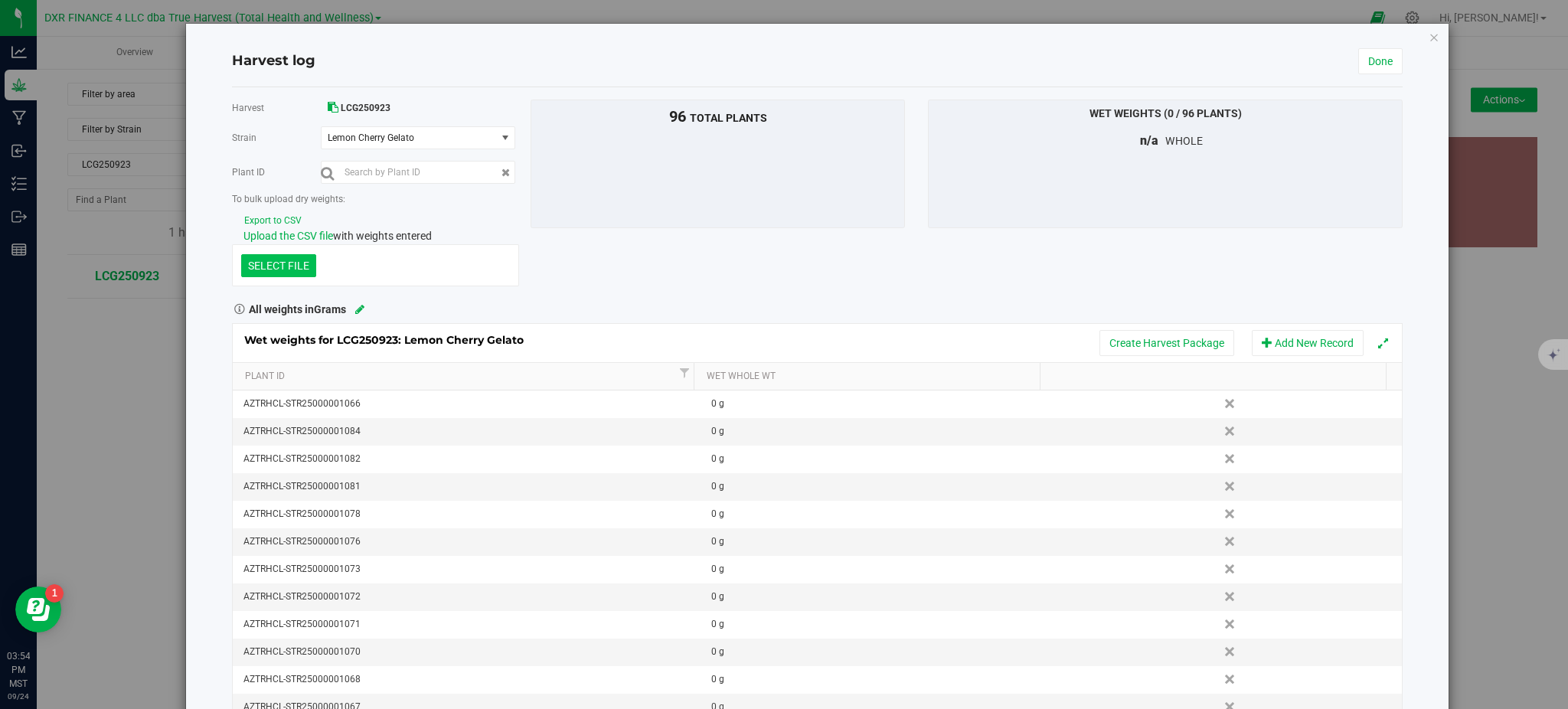
click at [286, 218] on button "Export to CSV" at bounding box center [272, 220] width 59 height 14
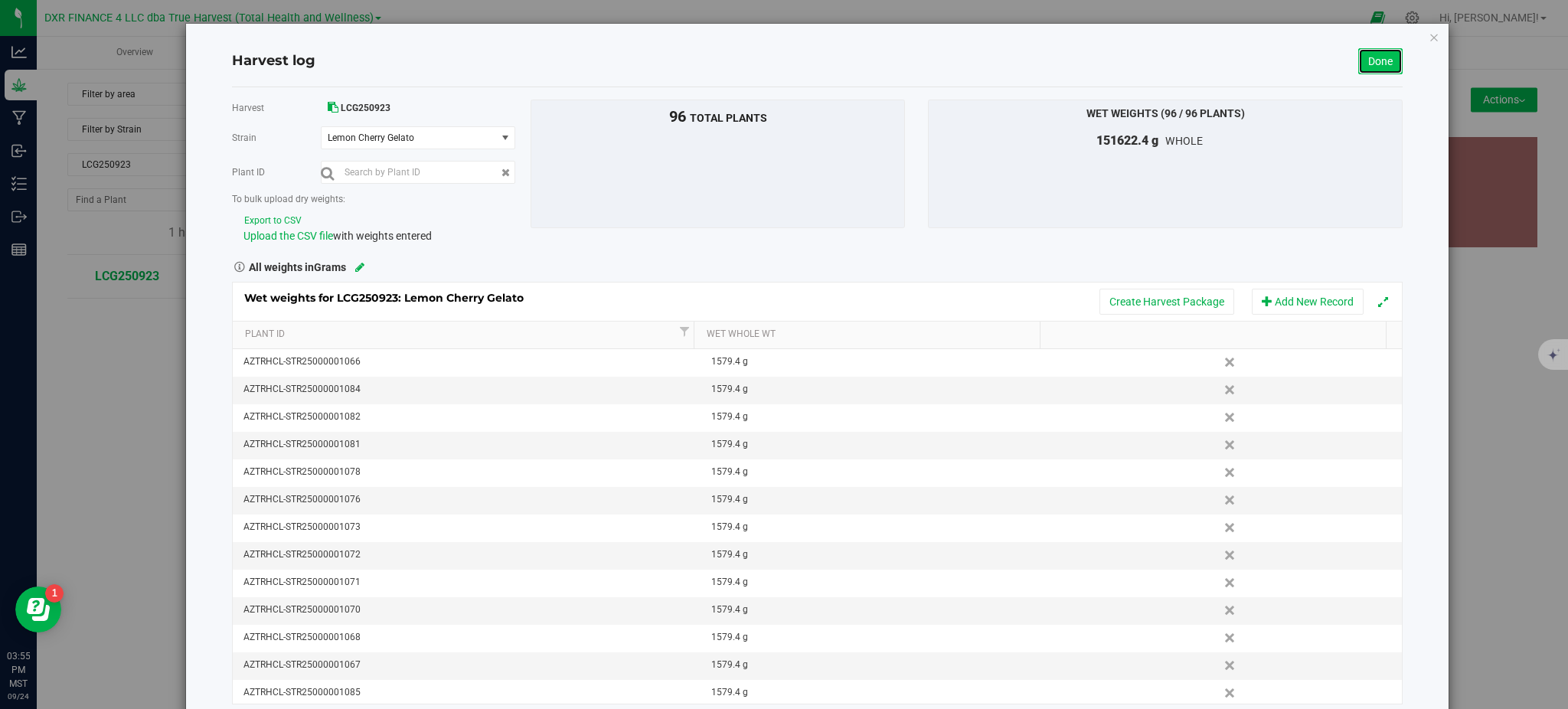
click at [1361, 60] on link "Done" at bounding box center [1380, 61] width 44 height 26
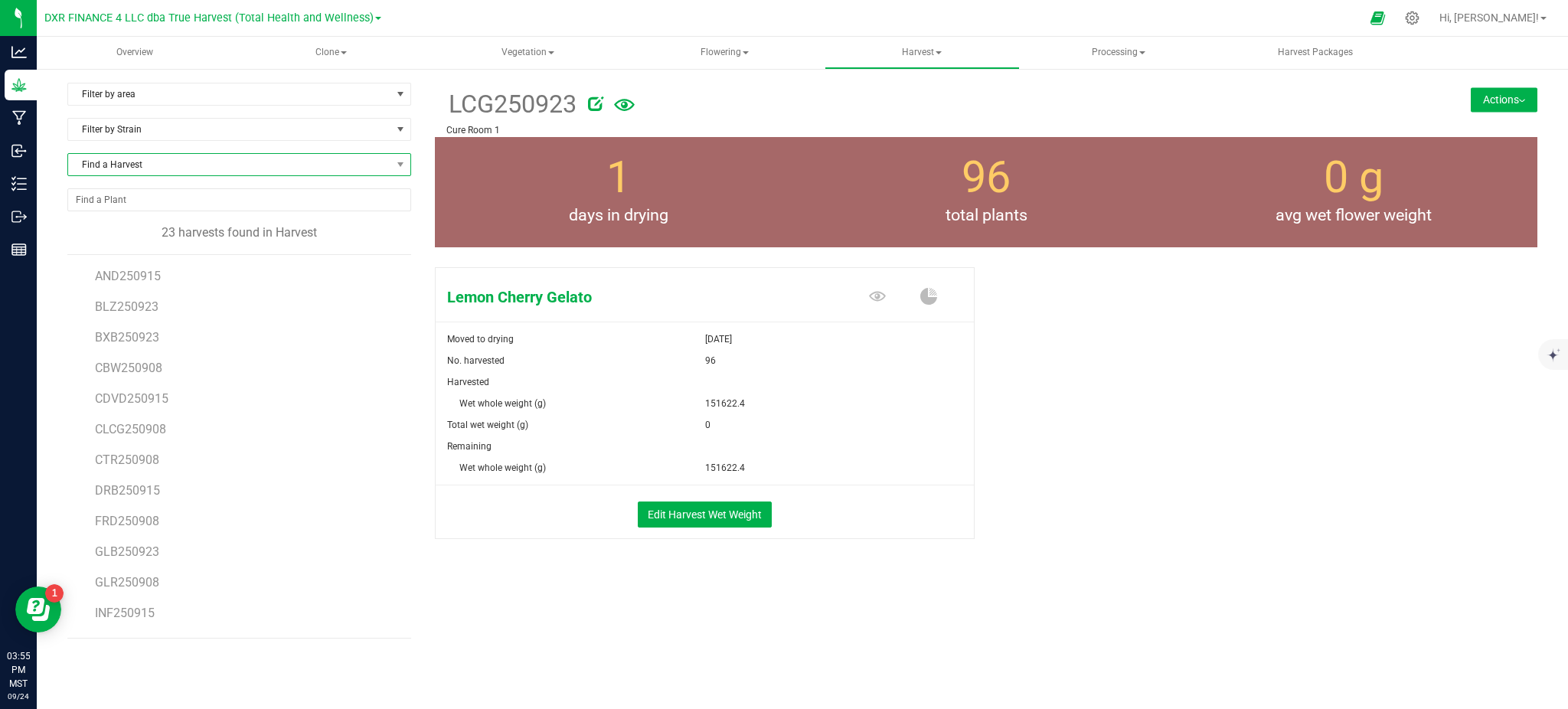
click at [150, 170] on span "Find a Harvest" at bounding box center [230, 164] width 323 height 21
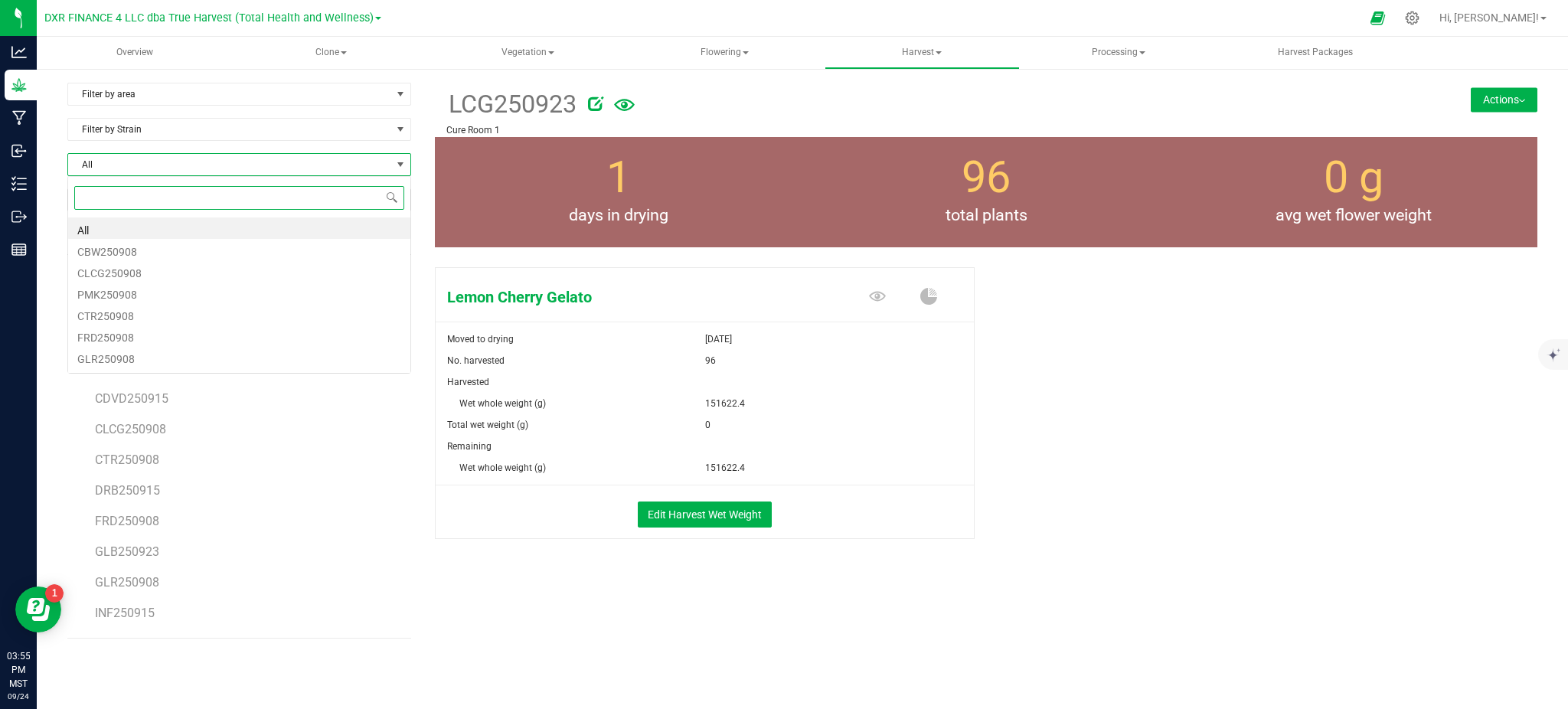
scroll to position [23, 344]
type input "glb"
click at [139, 226] on li "GLB250923" at bounding box center [239, 228] width 342 height 21
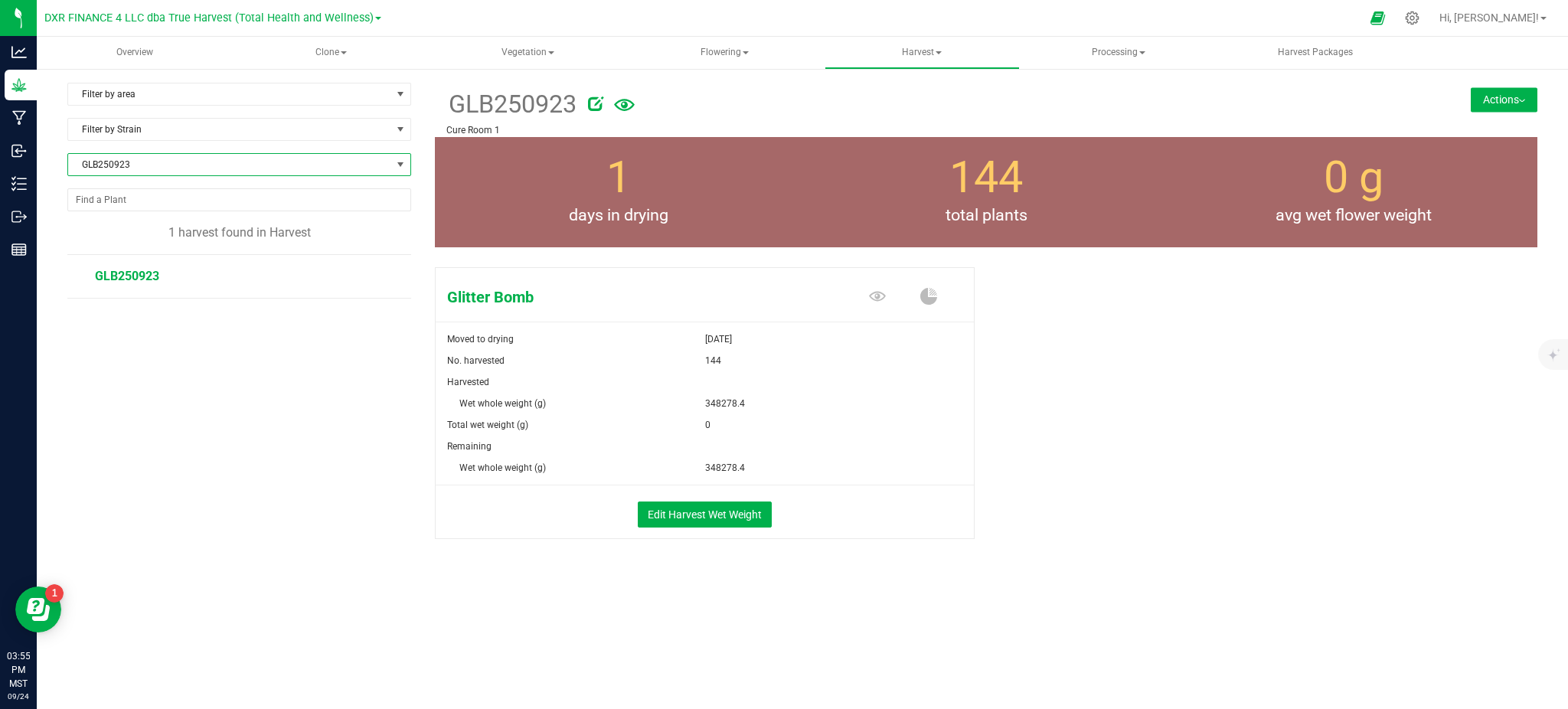
click at [144, 166] on span "GLB250923" at bounding box center [230, 164] width 323 height 21
type input "blz"
click at [111, 227] on li "BLZ250923" at bounding box center [239, 228] width 342 height 21
click at [242, 174] on span "BLZ250923" at bounding box center [230, 164] width 323 height 21
type input "b"
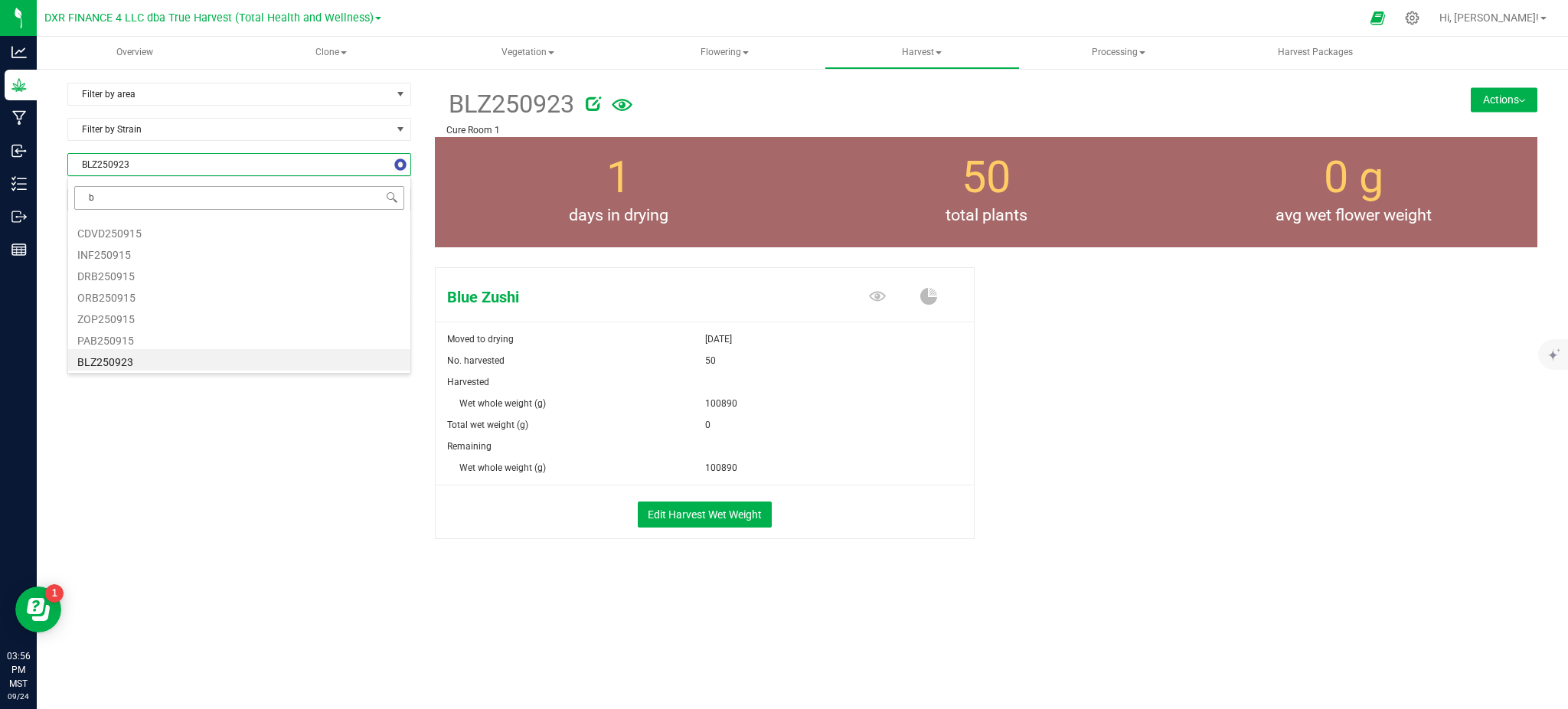
scroll to position [18, 0]
type input "bxb"
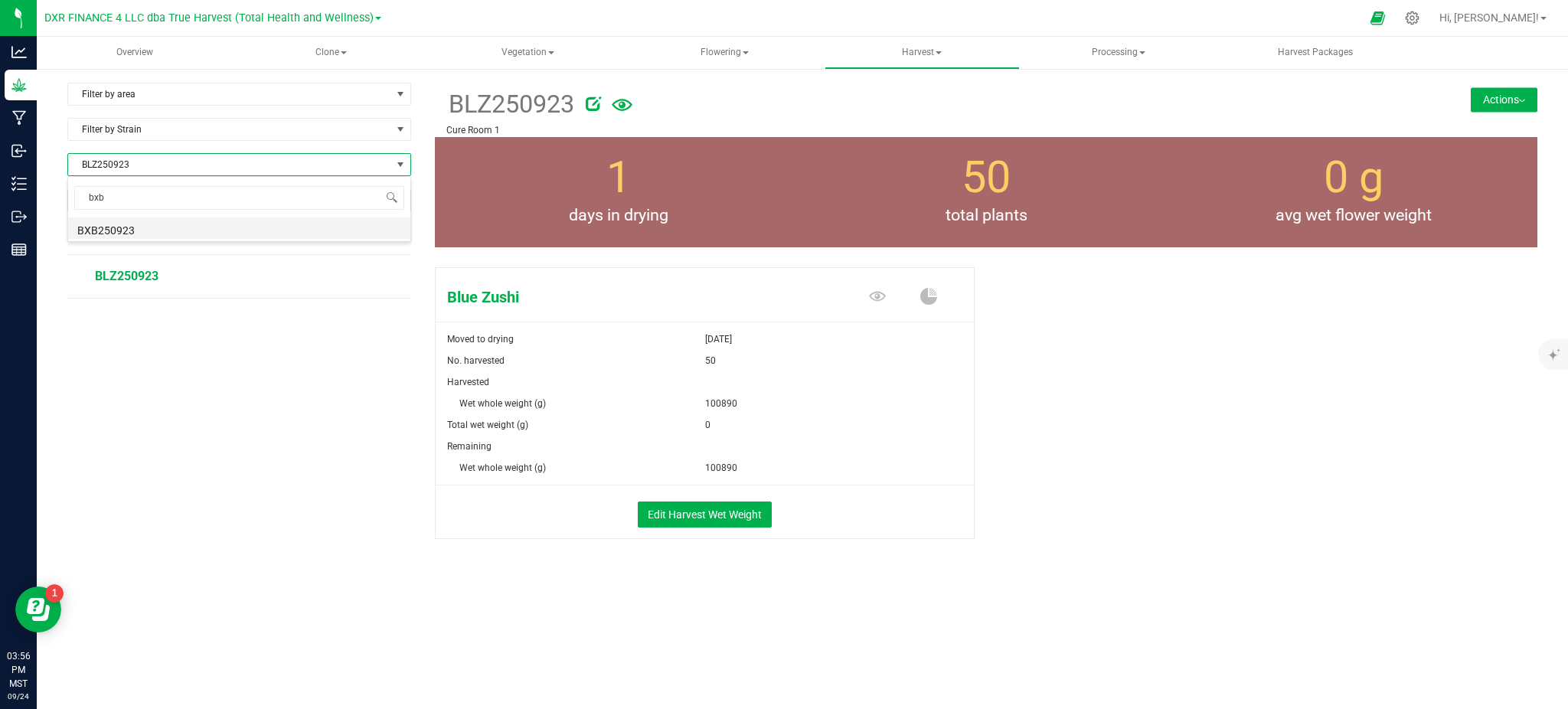
click at [136, 230] on li "BXB250923" at bounding box center [239, 228] width 342 height 21
click at [134, 169] on span "BXB250923" at bounding box center [230, 164] width 323 height 21
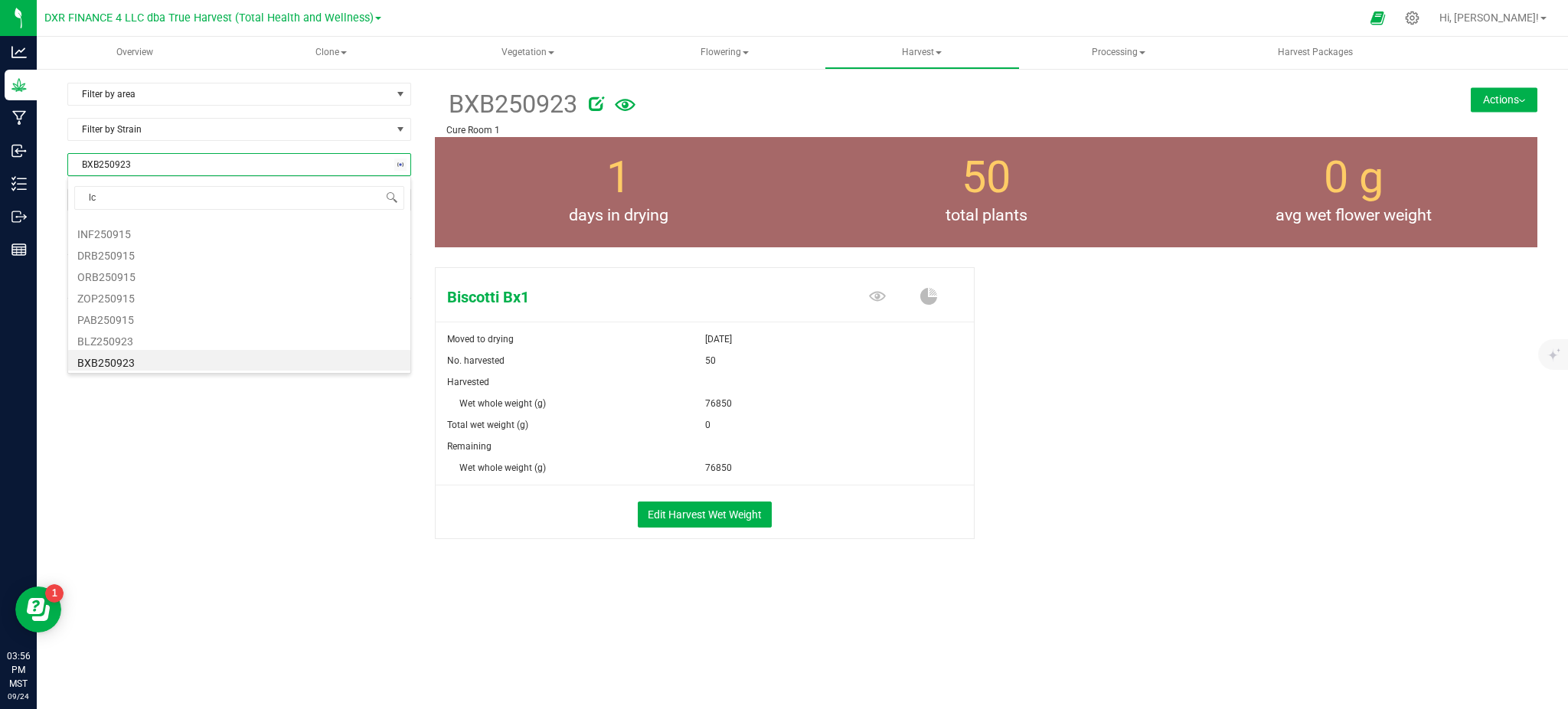
type input "lcg"
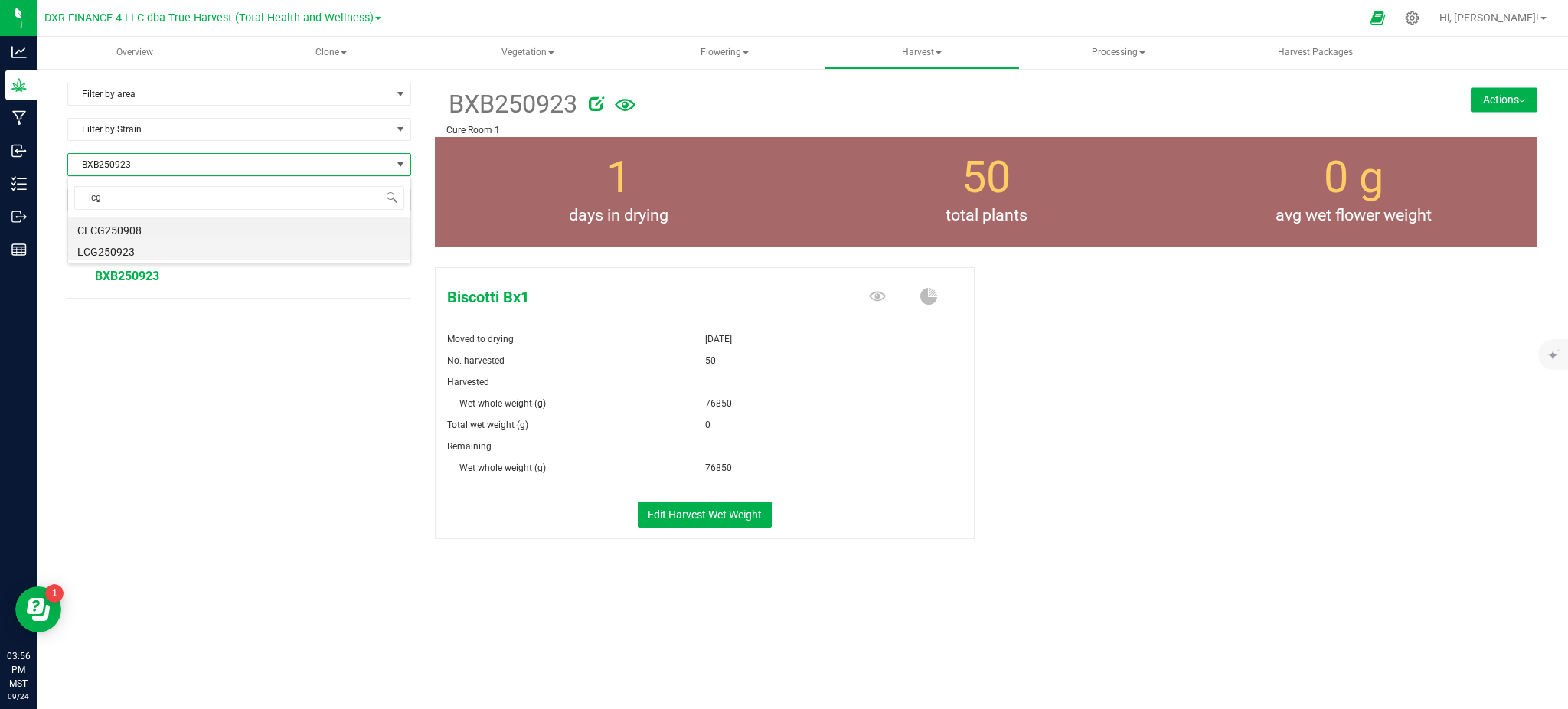
click at [127, 246] on li "LCG250923" at bounding box center [239, 249] width 342 height 21
click at [213, 173] on span "LCG250923" at bounding box center [230, 164] width 323 height 21
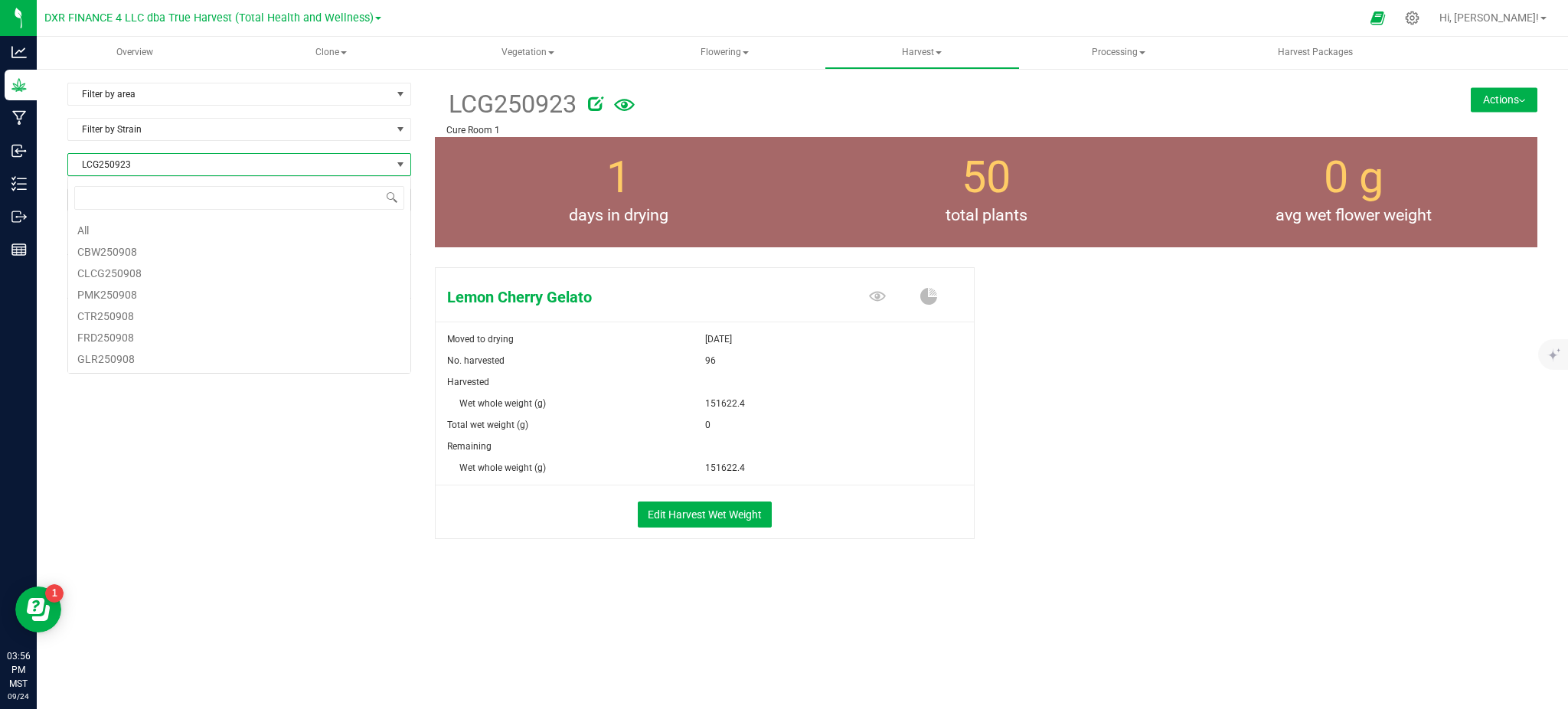
scroll to position [23, 344]
type input "l"
type input "lcm"
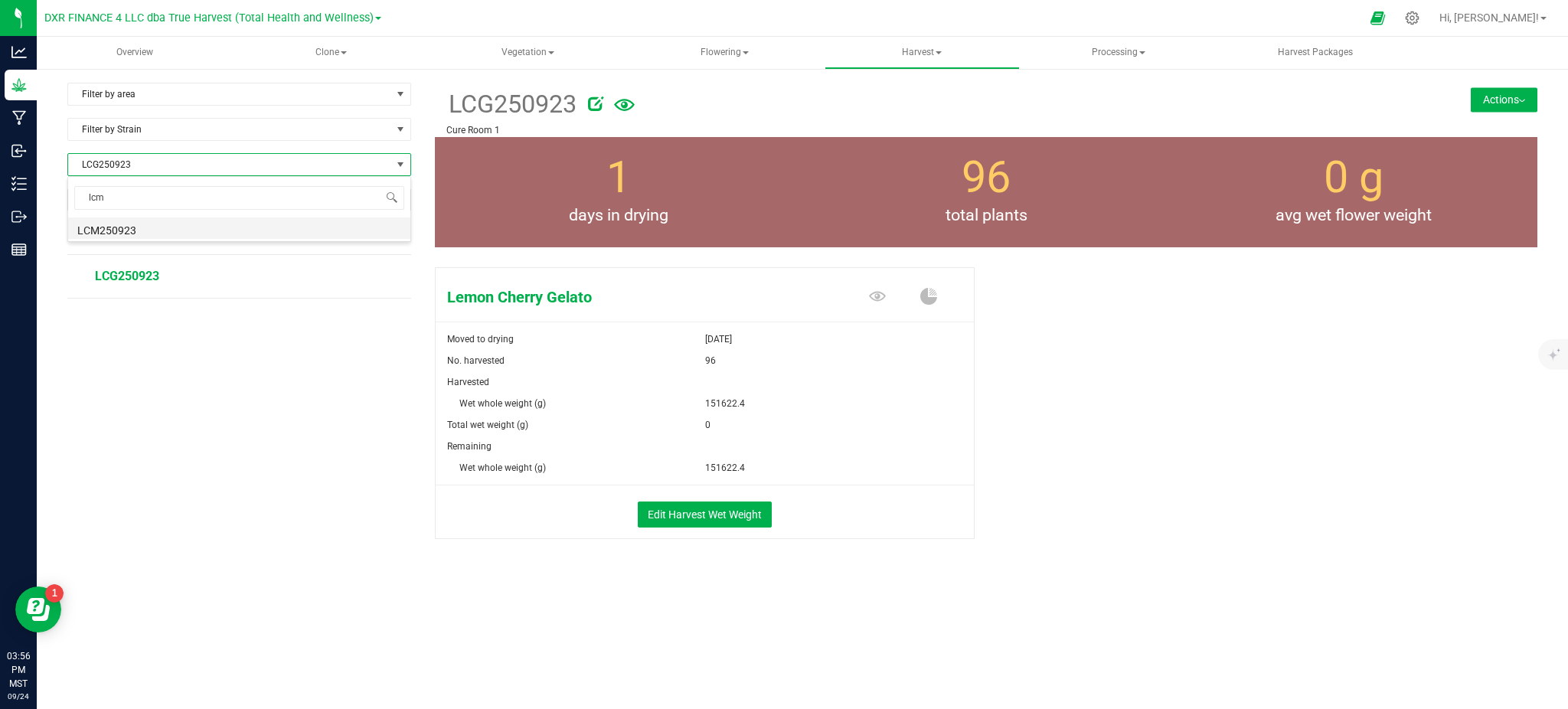
click at [168, 226] on li "LCM250923" at bounding box center [239, 228] width 342 height 21
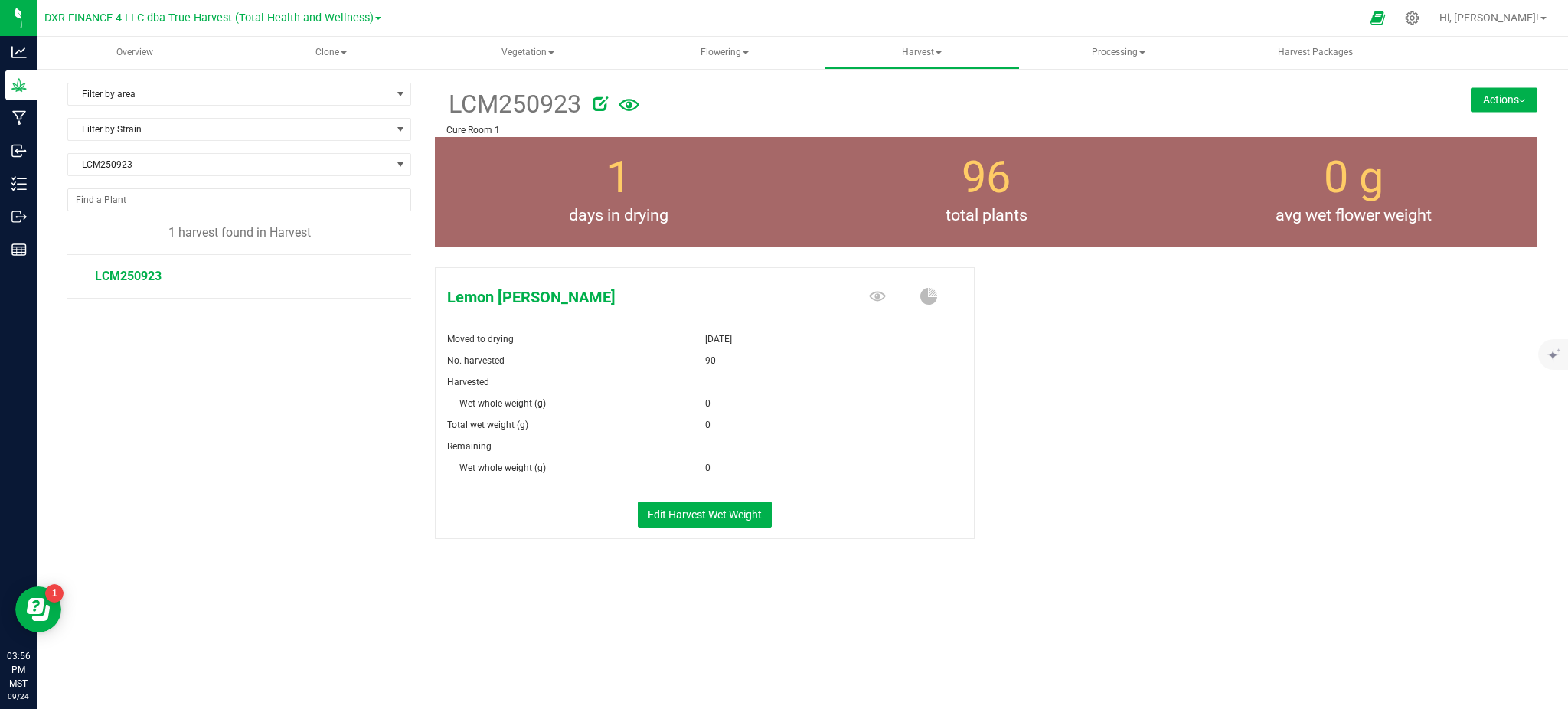
click at [958, 465] on div "0" at bounding box center [839, 468] width 270 height 21
click at [725, 510] on button "Edit Harvest Wet Weight" at bounding box center [705, 514] width 134 height 26
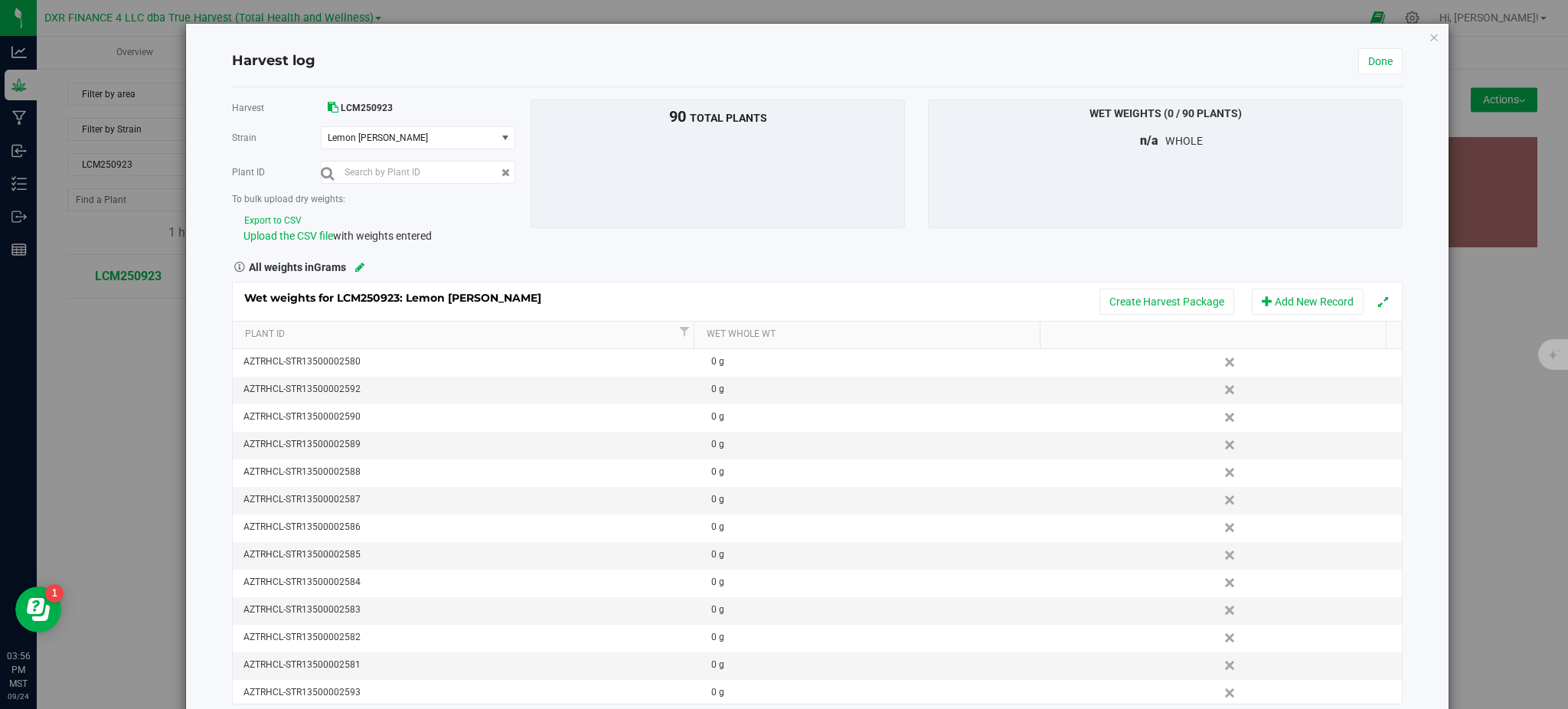
click at [267, 221] on button "Export to CSV" at bounding box center [272, 220] width 59 height 14
click at [293, 232] on span "Upload the CSV file" at bounding box center [287, 235] width 89 height 12
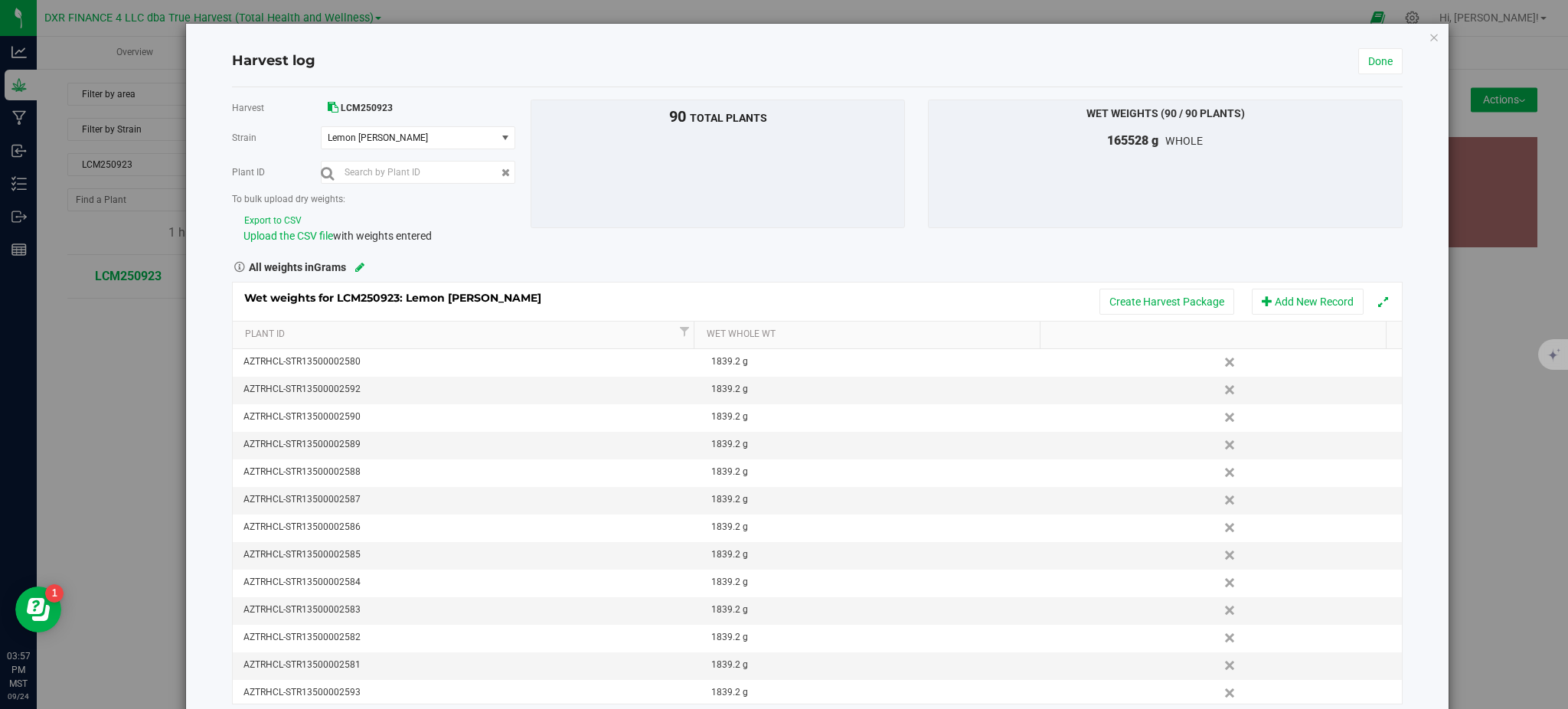
click at [672, 251] on div "Harvest LCM250923 [GEOGRAPHIC_DATA] Lemon [PERSON_NAME] Select strain Lemon [PE…" at bounding box center [817, 401] width 1170 height 604
click at [1376, 54] on link "Done" at bounding box center [1380, 61] width 44 height 26
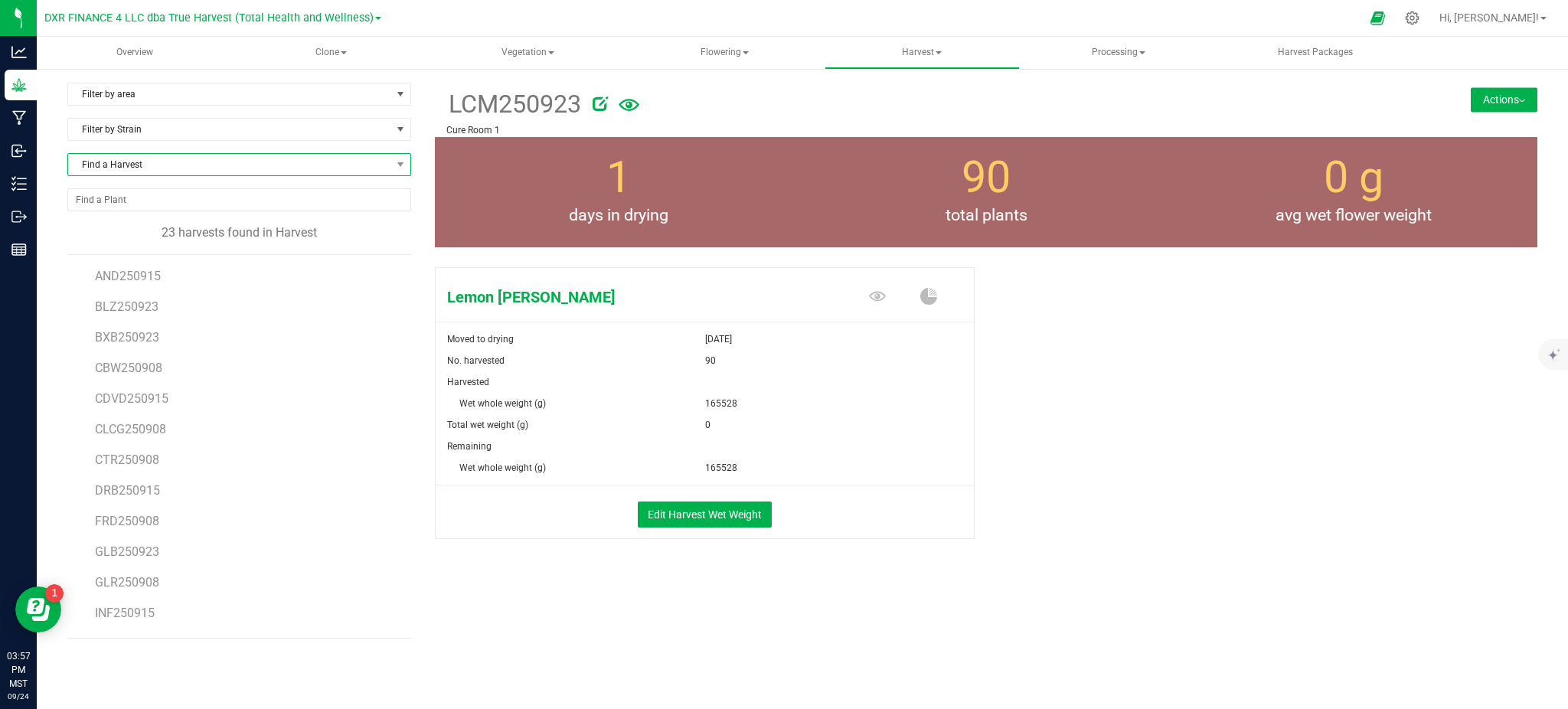
click at [201, 174] on span "Find a Harvest" at bounding box center [230, 164] width 323 height 21
type input "mob"
click at [94, 224] on li "MOB250923" at bounding box center [239, 228] width 342 height 21
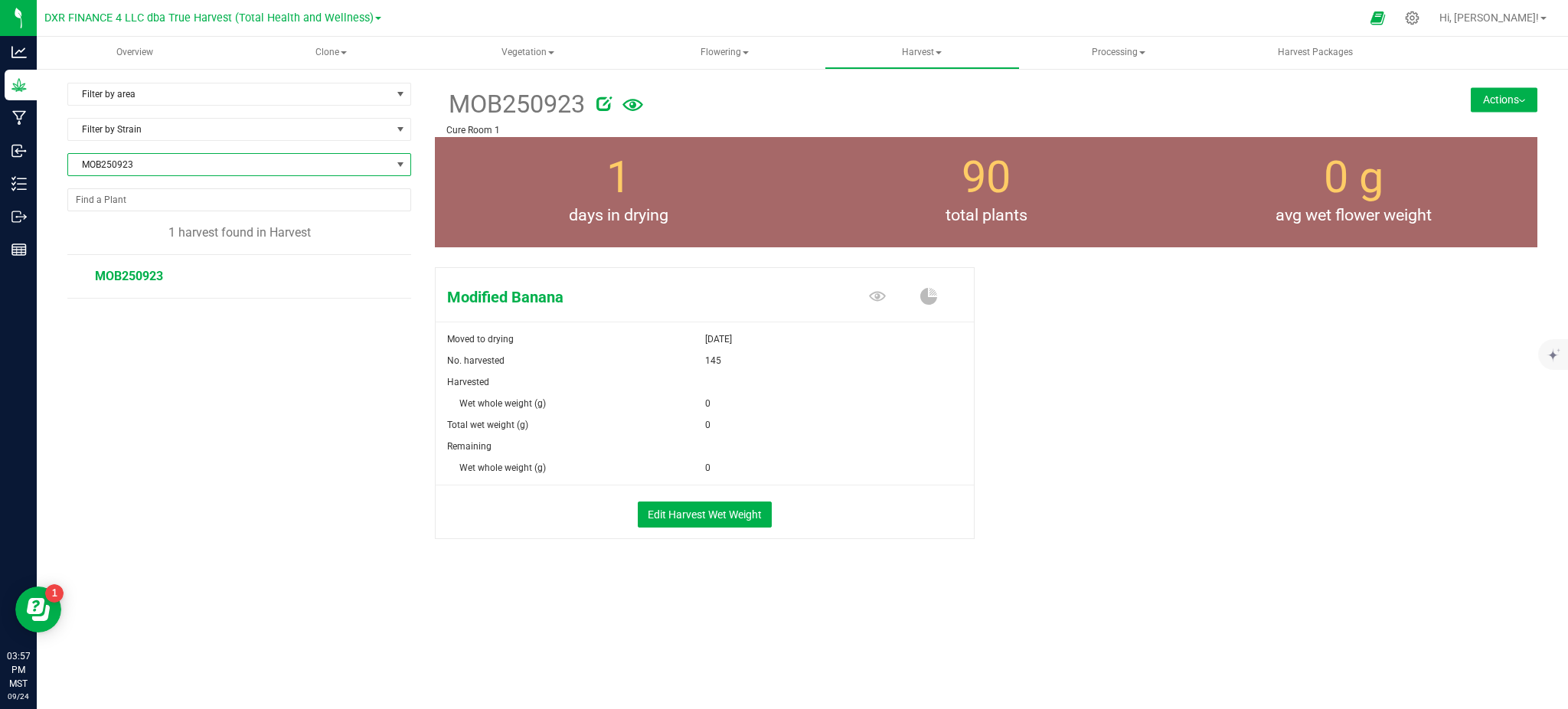
click at [1094, 482] on div "Modified Banana Moved to drying [DATE] No. harvested 145 Harvested Wet whole we…" at bounding box center [986, 419] width 1103 height 316
drag, startPoint x: 910, startPoint y: 598, endPoint x: 721, endPoint y: 545, distance: 196.3
click at [888, 586] on div "Filter by area Filter by area All Cure Room 1 Cure Room 2 Cure Room 3 Cure Room…" at bounding box center [802, 347] width 1470 height 529
click at [696, 521] on button "Edit Harvest Wet Weight" at bounding box center [705, 514] width 134 height 26
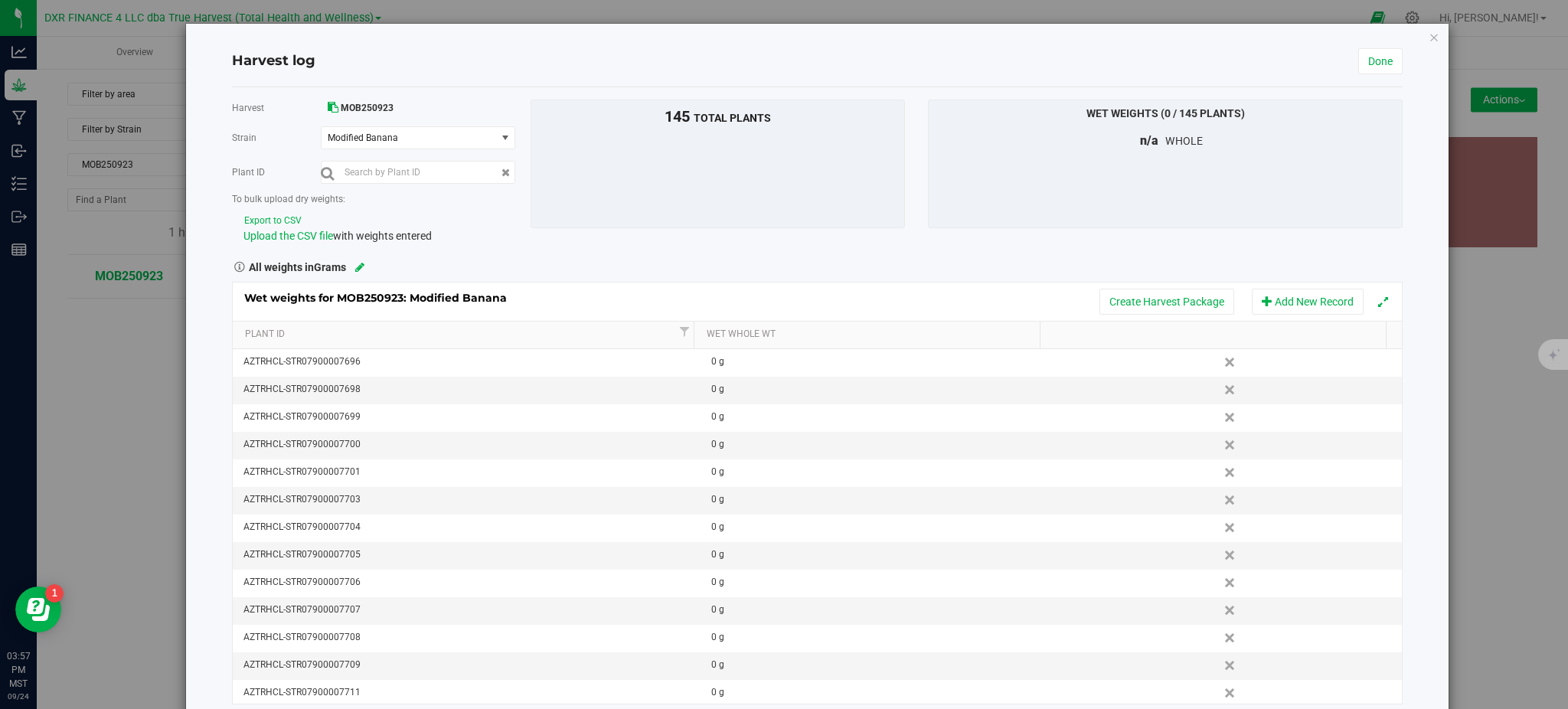
click at [262, 218] on button "Export to CSV" at bounding box center [272, 220] width 59 height 14
click at [296, 235] on span "Upload the CSV file" at bounding box center [287, 235] width 89 height 12
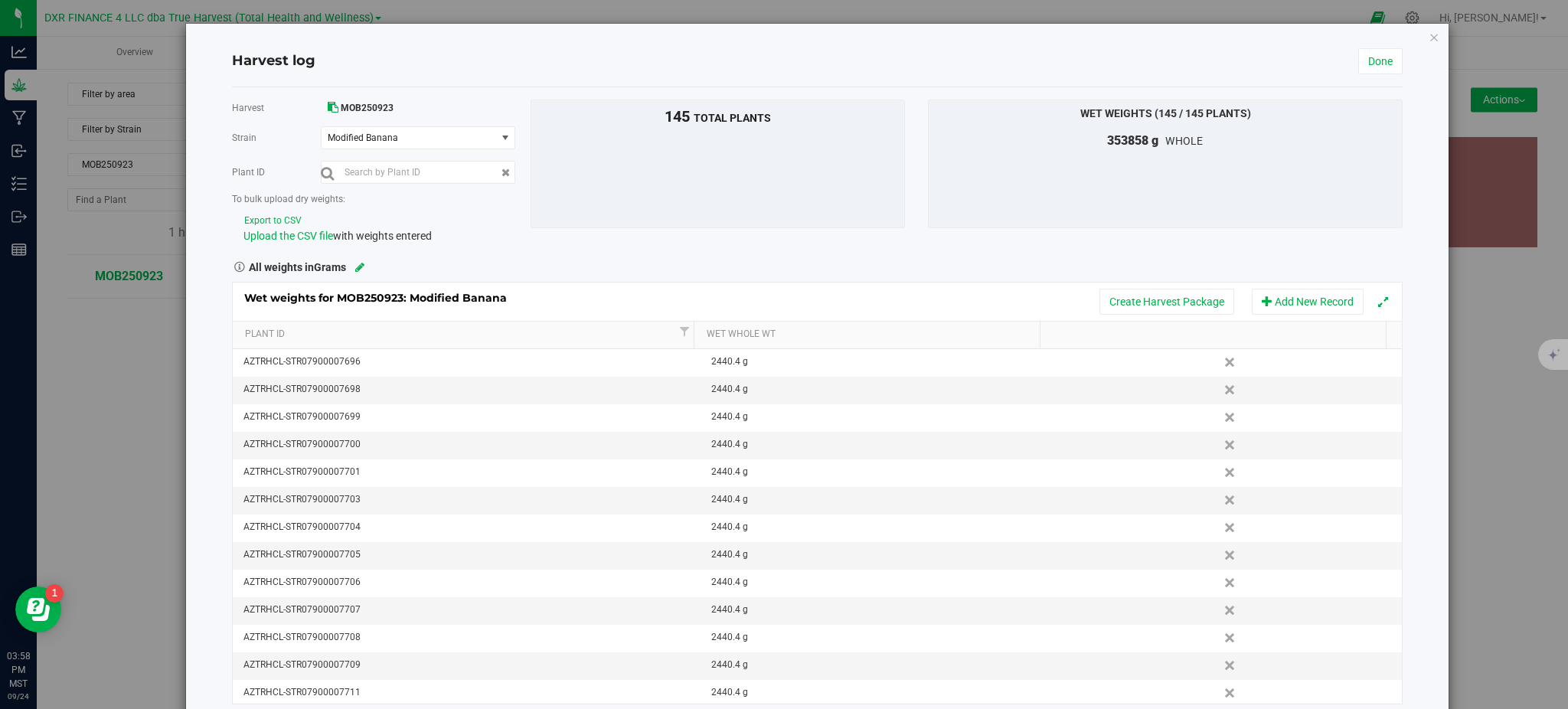
drag, startPoint x: 883, startPoint y: 288, endPoint x: 902, endPoint y: 288, distance: 19.0
click at [886, 288] on div "Wet weights for MOB250923: Modified Banana Create Harvest Package Add New Record" at bounding box center [817, 301] width 1168 height 38
click at [1358, 62] on link "Done" at bounding box center [1380, 61] width 44 height 26
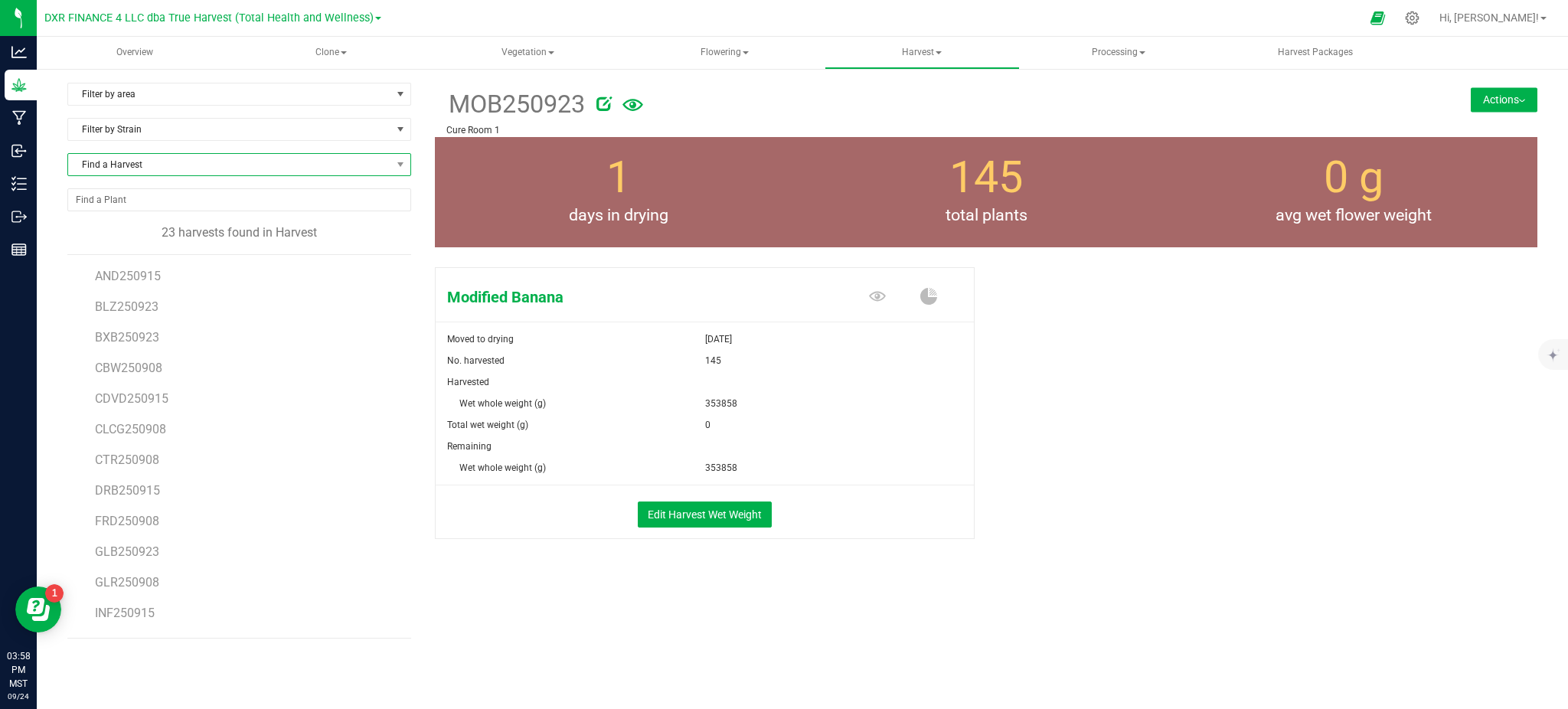
click at [162, 165] on span "Find a Harvest" at bounding box center [230, 164] width 323 height 21
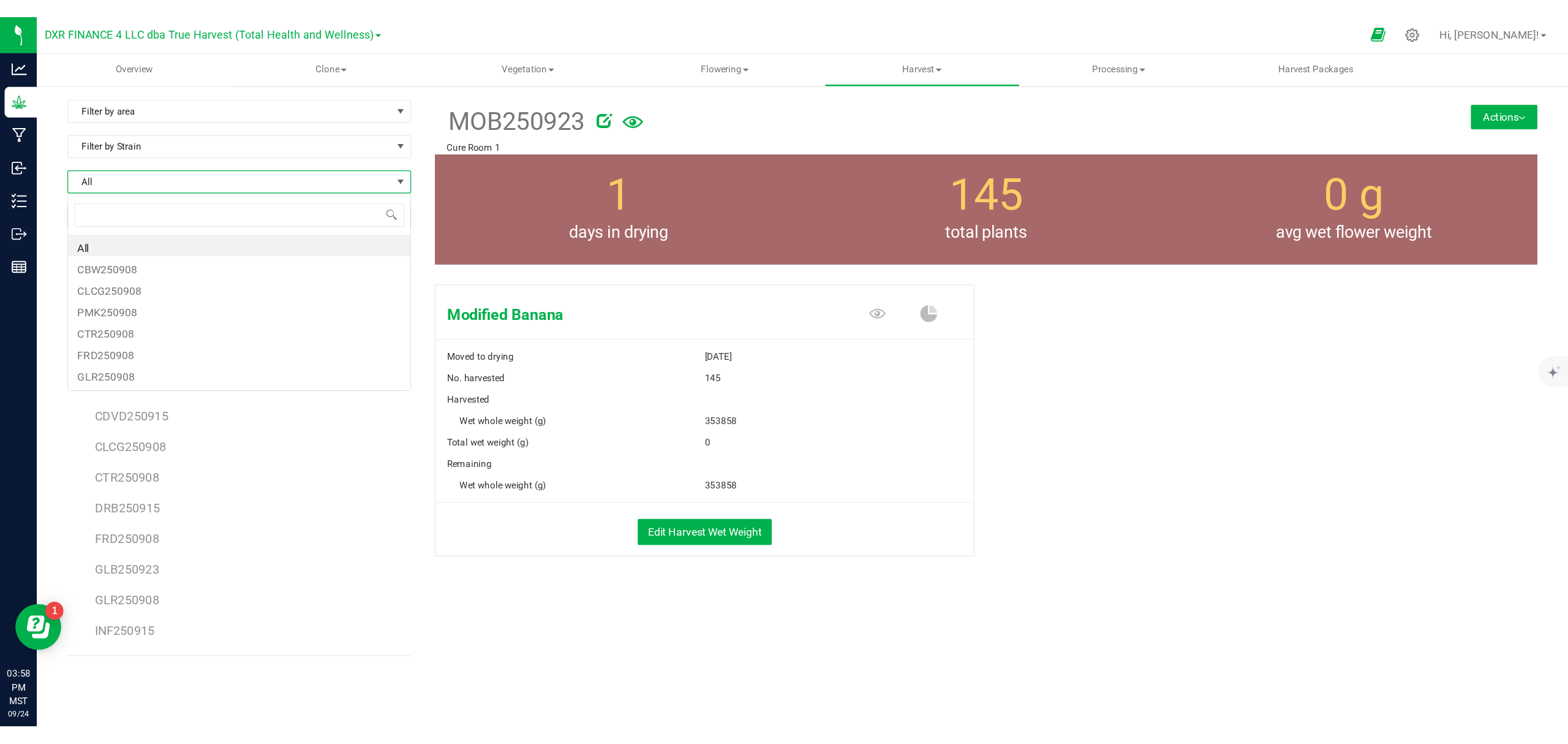
scroll to position [18, 275]
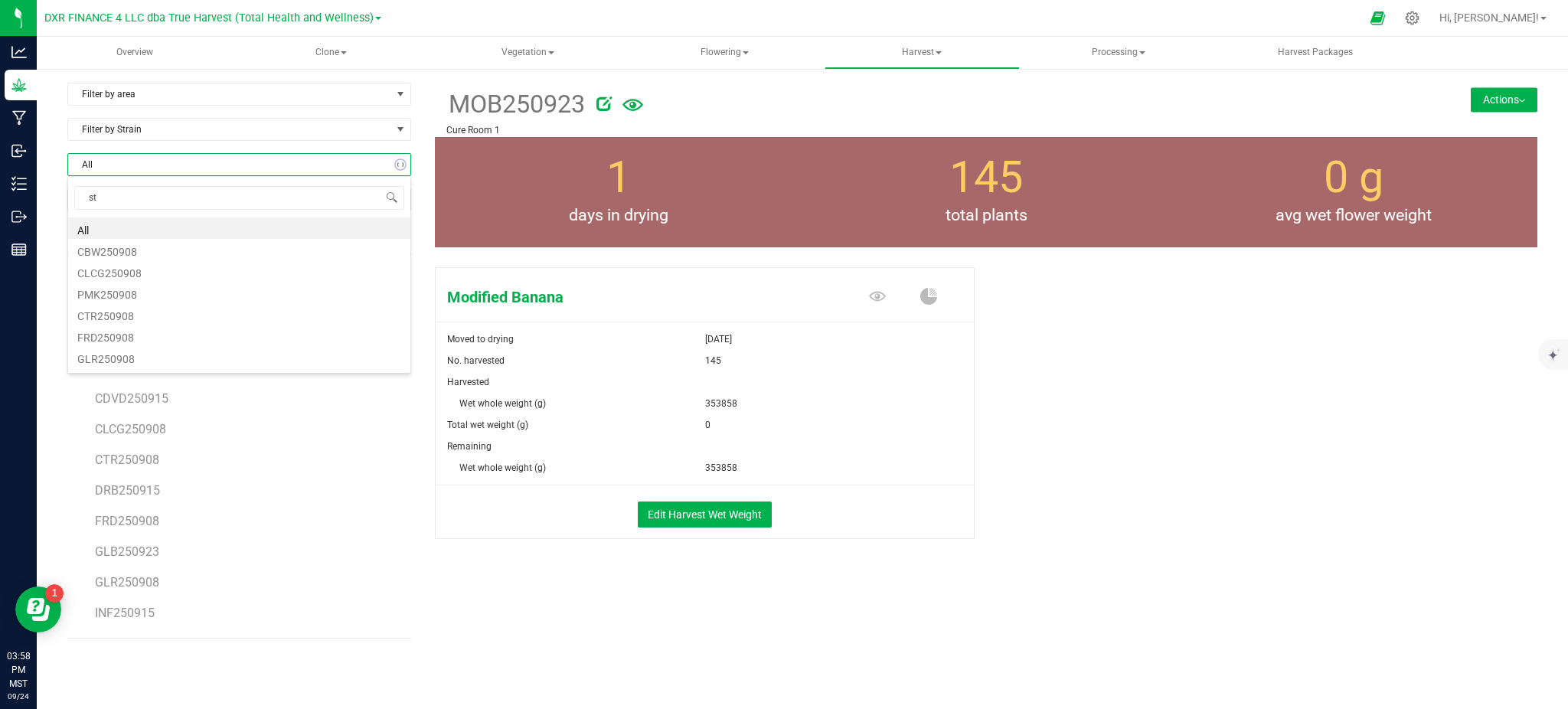
type input "stz"
click at [115, 227] on li "STZ250923" at bounding box center [239, 228] width 342 height 21
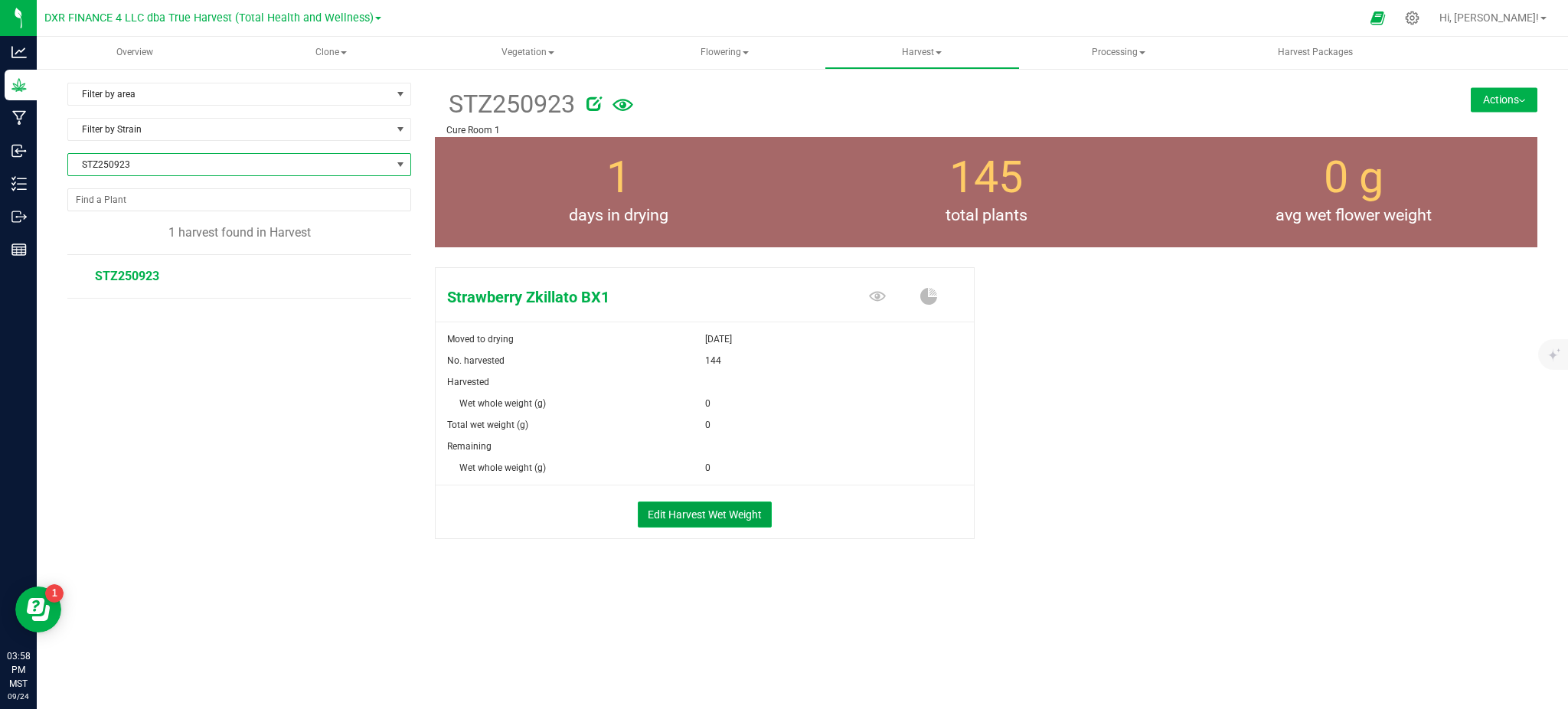
click at [681, 505] on button "Edit Harvest Wet Weight" at bounding box center [705, 514] width 134 height 26
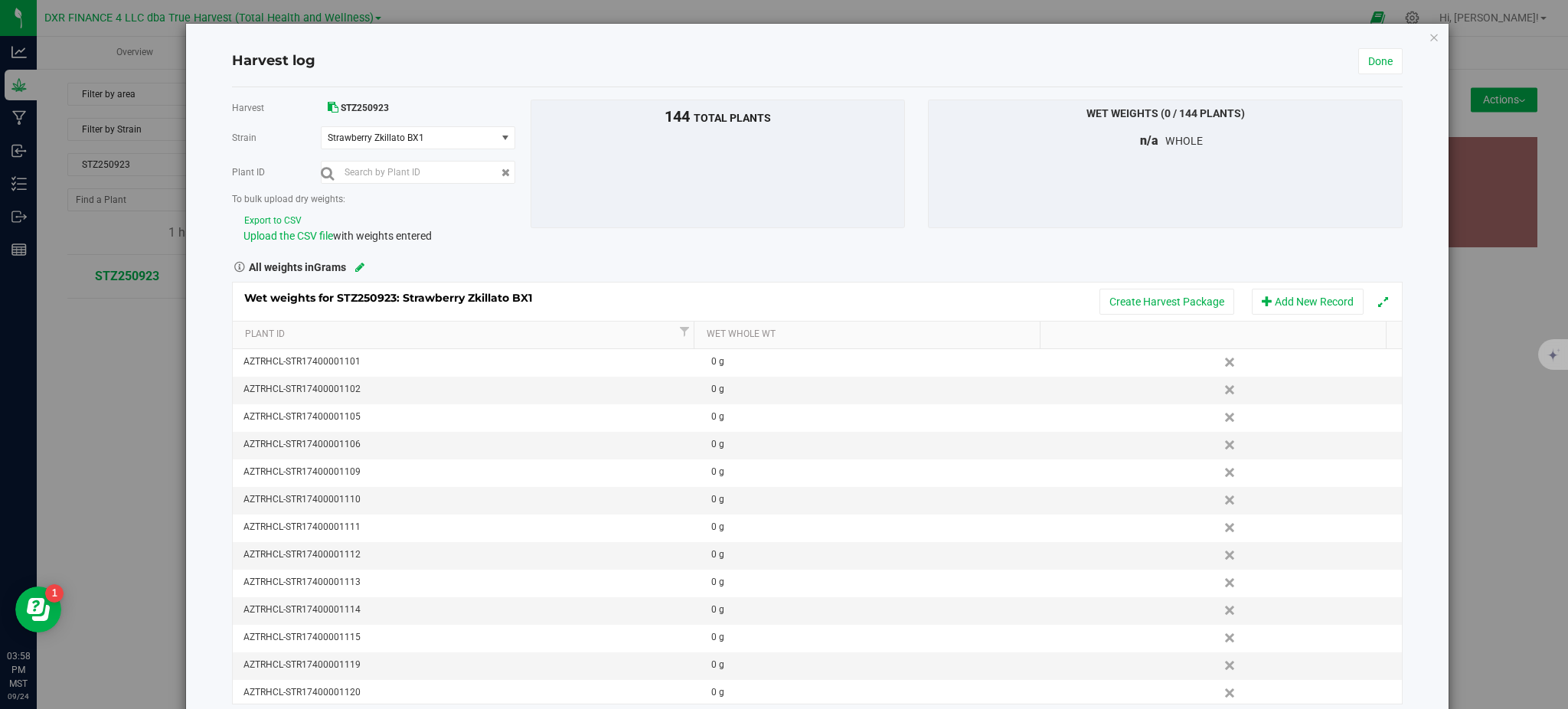
click at [281, 215] on button "Export to CSV" at bounding box center [272, 220] width 59 height 14
click at [295, 240] on span "Upload the CSV file" at bounding box center [287, 235] width 89 height 12
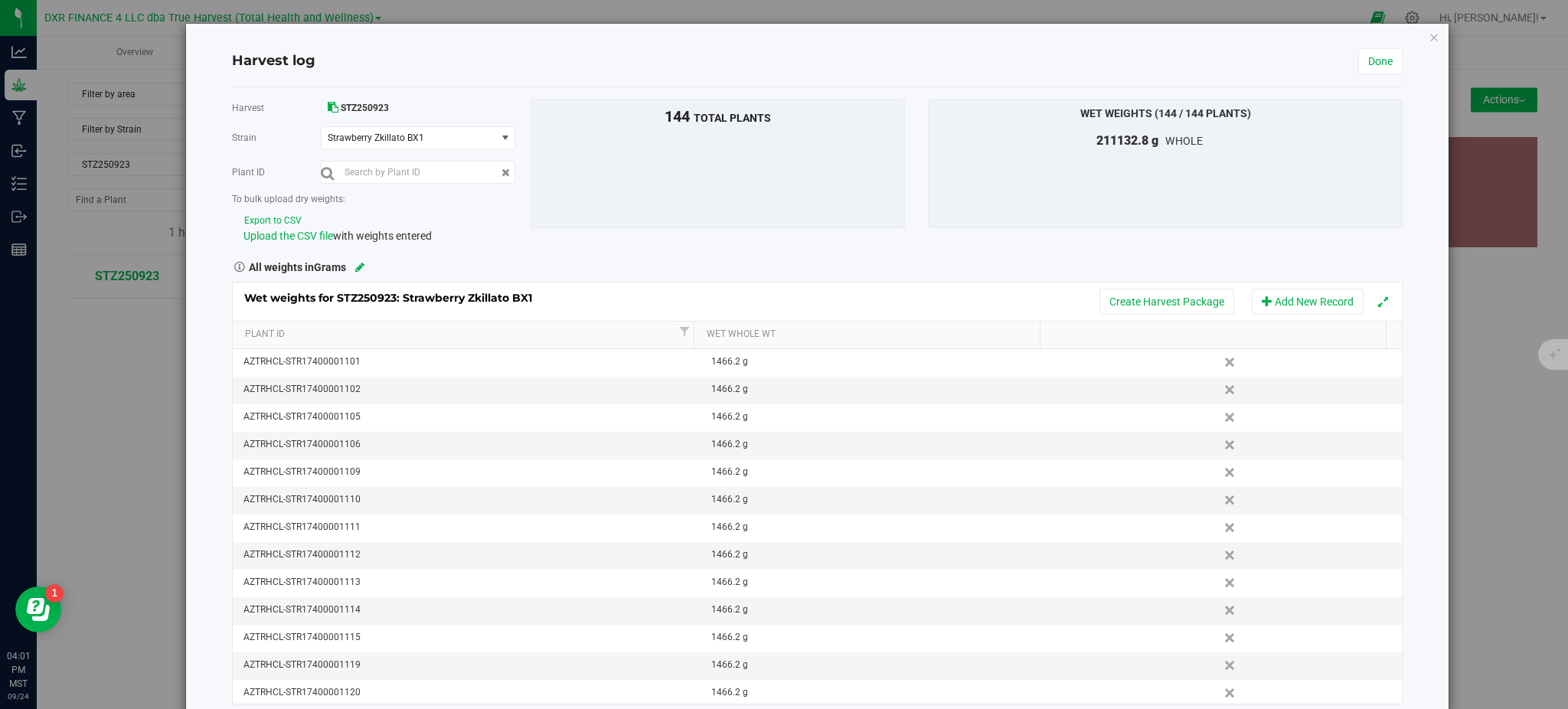
click at [1014, 281] on div "Wet weights for STZ250923: Strawberry Zkillato BX1 Create Harvest Package Add N…" at bounding box center [817, 490] width 1170 height 428
click at [1358, 67] on link "Done" at bounding box center [1380, 61] width 44 height 26
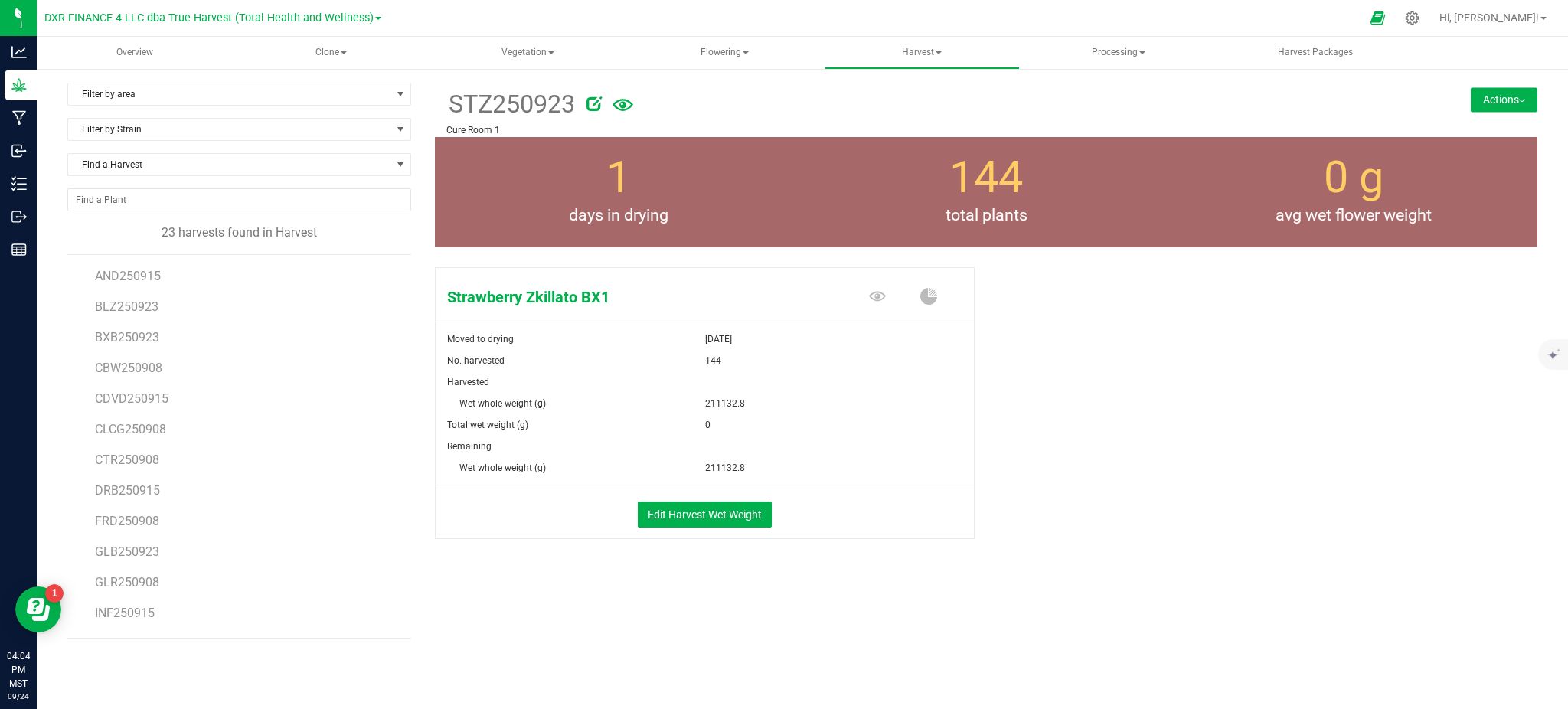
click at [1361, 408] on div "Strawberry Zkillato BX1 Moved to drying [DATE] No. harvested 144 Harvested Wet …" at bounding box center [986, 419] width 1103 height 316
